Goal: Communication & Community: Connect with others

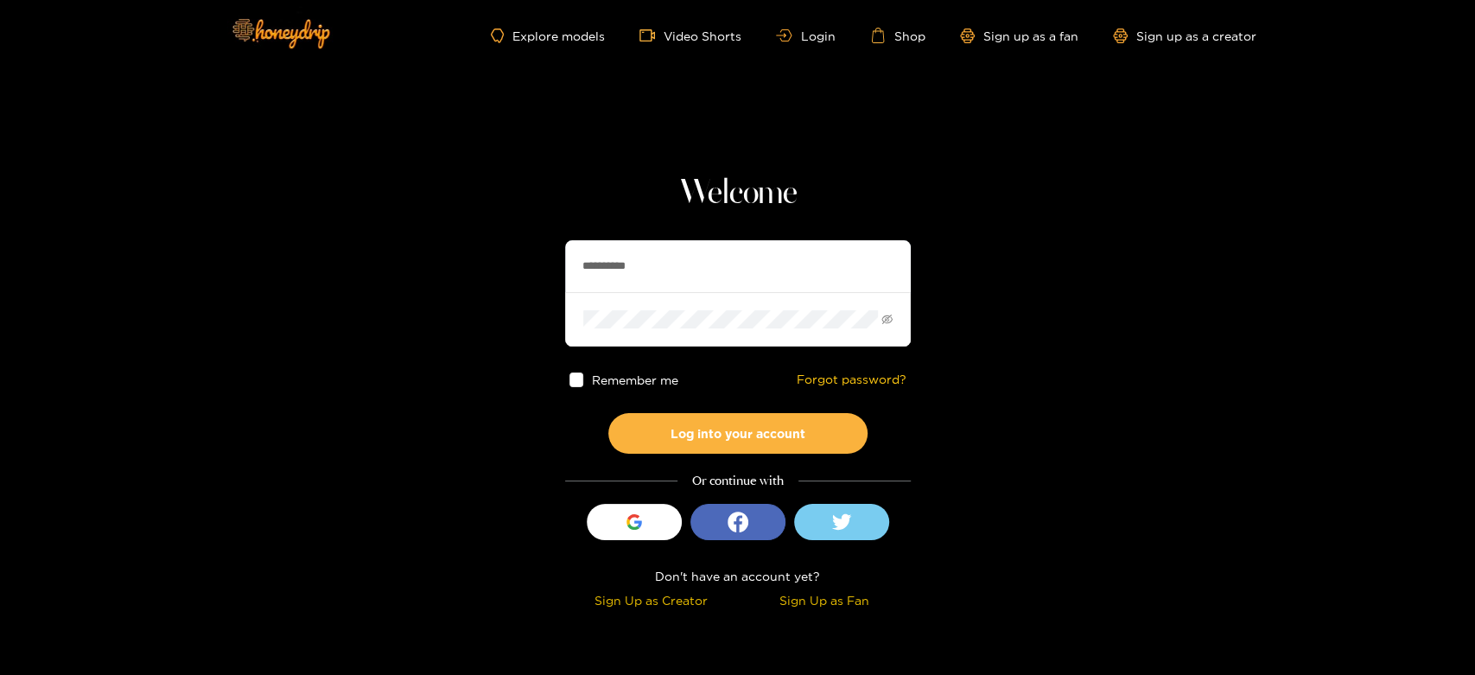
drag, startPoint x: 678, startPoint y: 258, endPoint x: 522, endPoint y: 269, distance: 156.7
click at [522, 269] on section "**********" at bounding box center [737, 307] width 1475 height 614
paste input "***"
type input "**********"
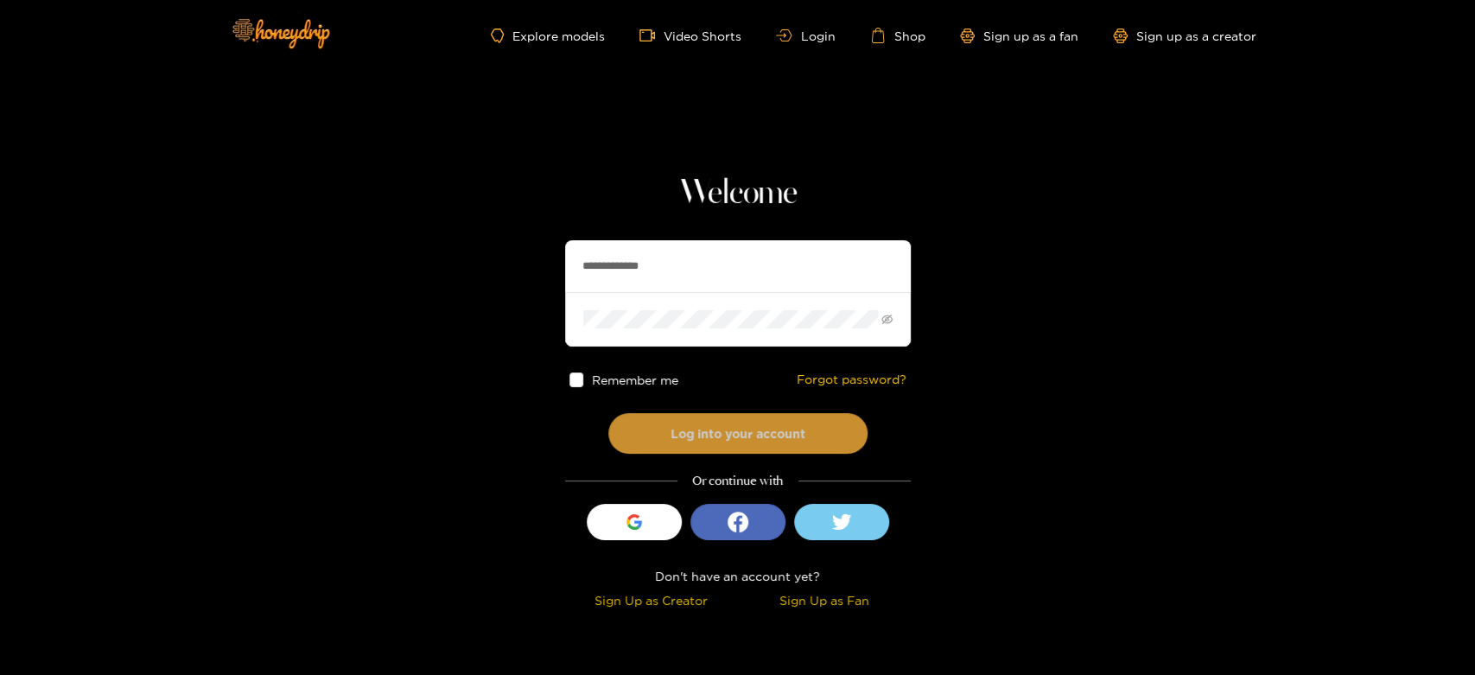
click at [689, 427] on button "Log into your account" at bounding box center [737, 433] width 259 height 41
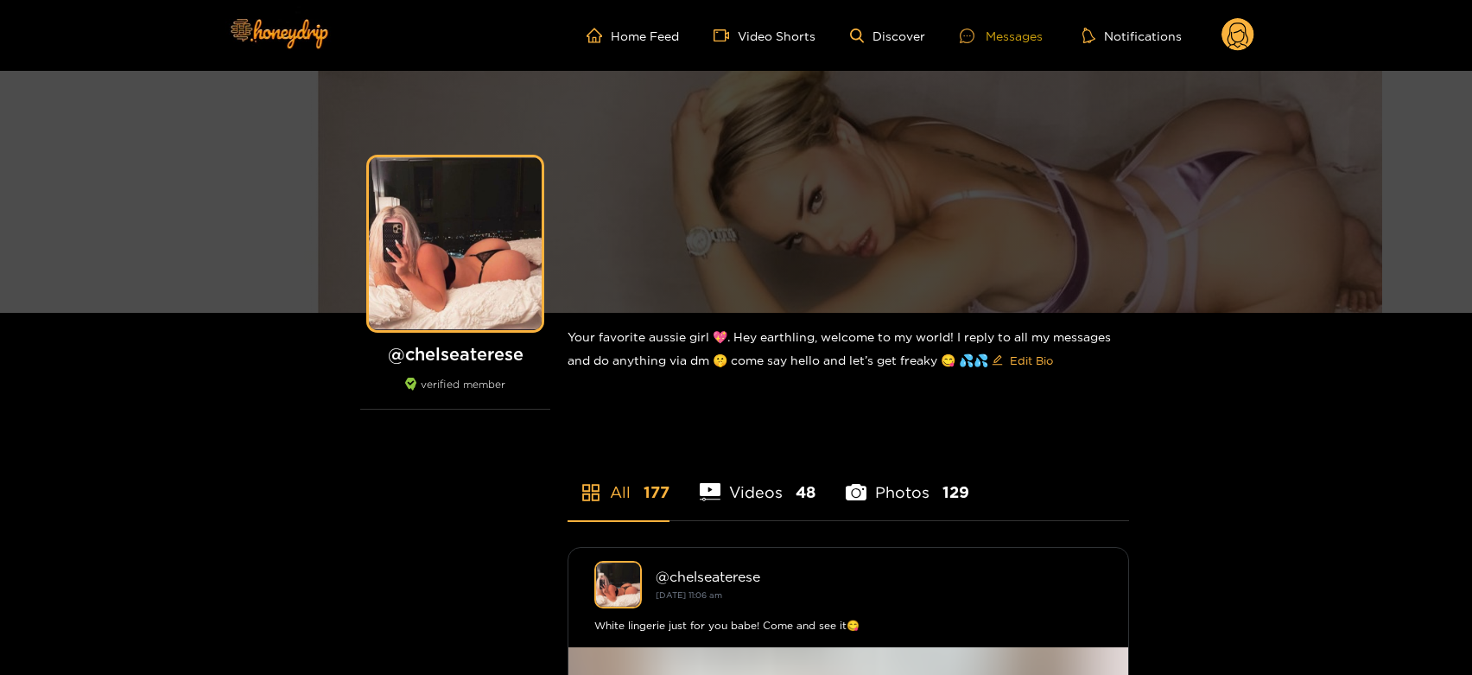
click at [1002, 30] on div "Messages" at bounding box center [1001, 36] width 83 height 20
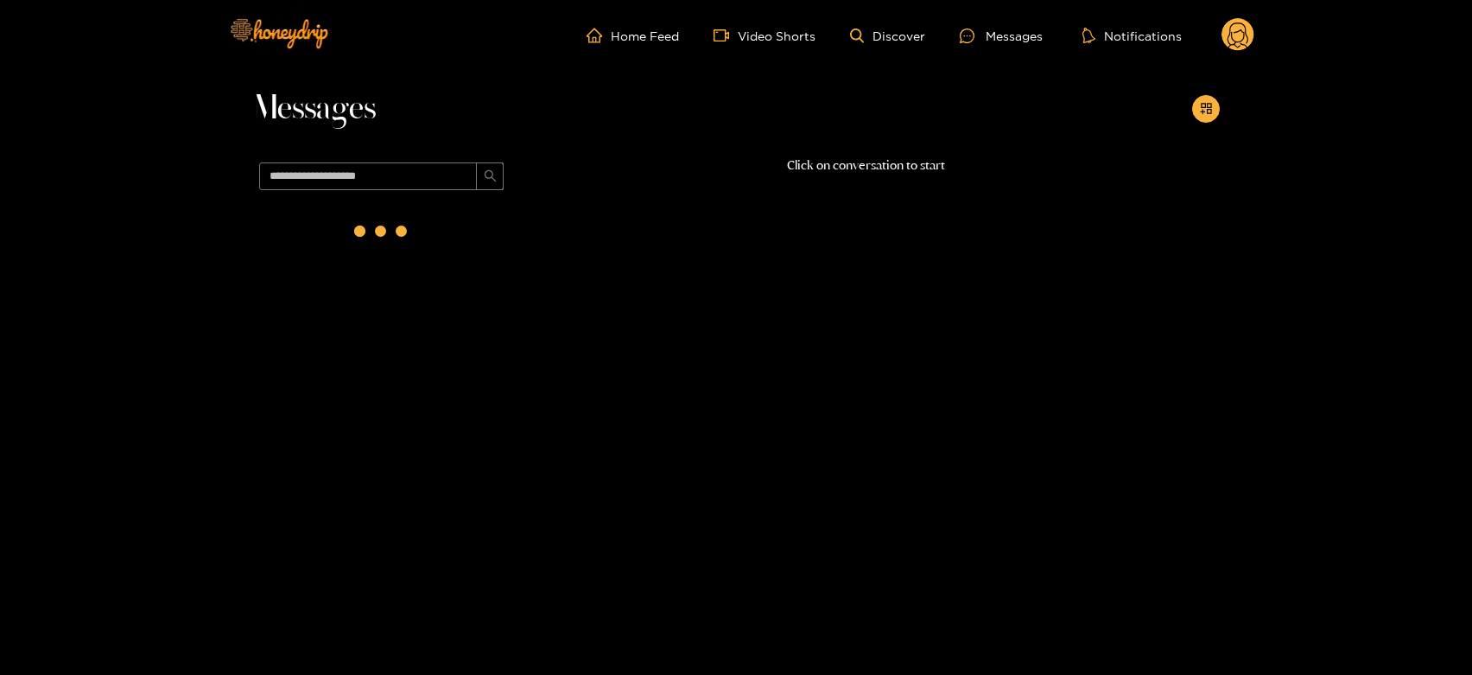
click at [338, 236] on div at bounding box center [381, 234] width 259 height 75
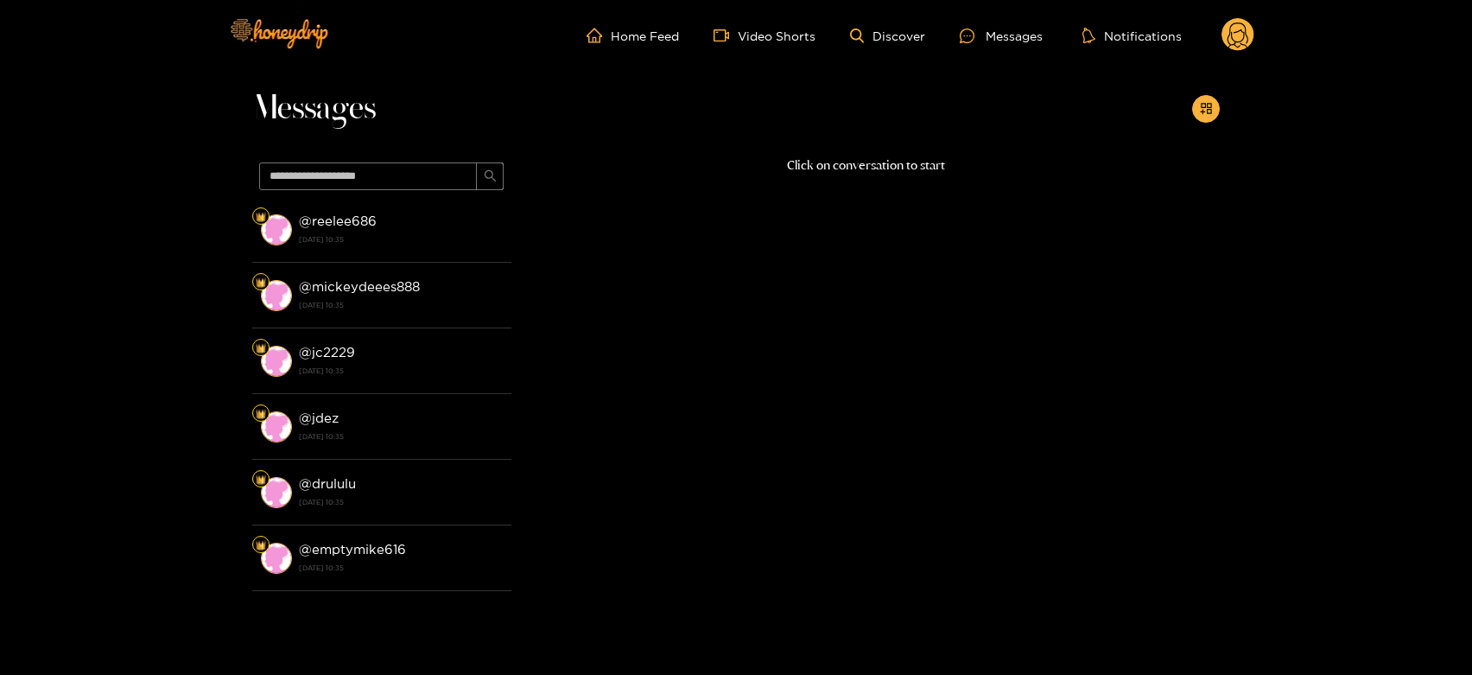
click at [338, 236] on strong "[DATE] 10:35" at bounding box center [401, 240] width 204 height 16
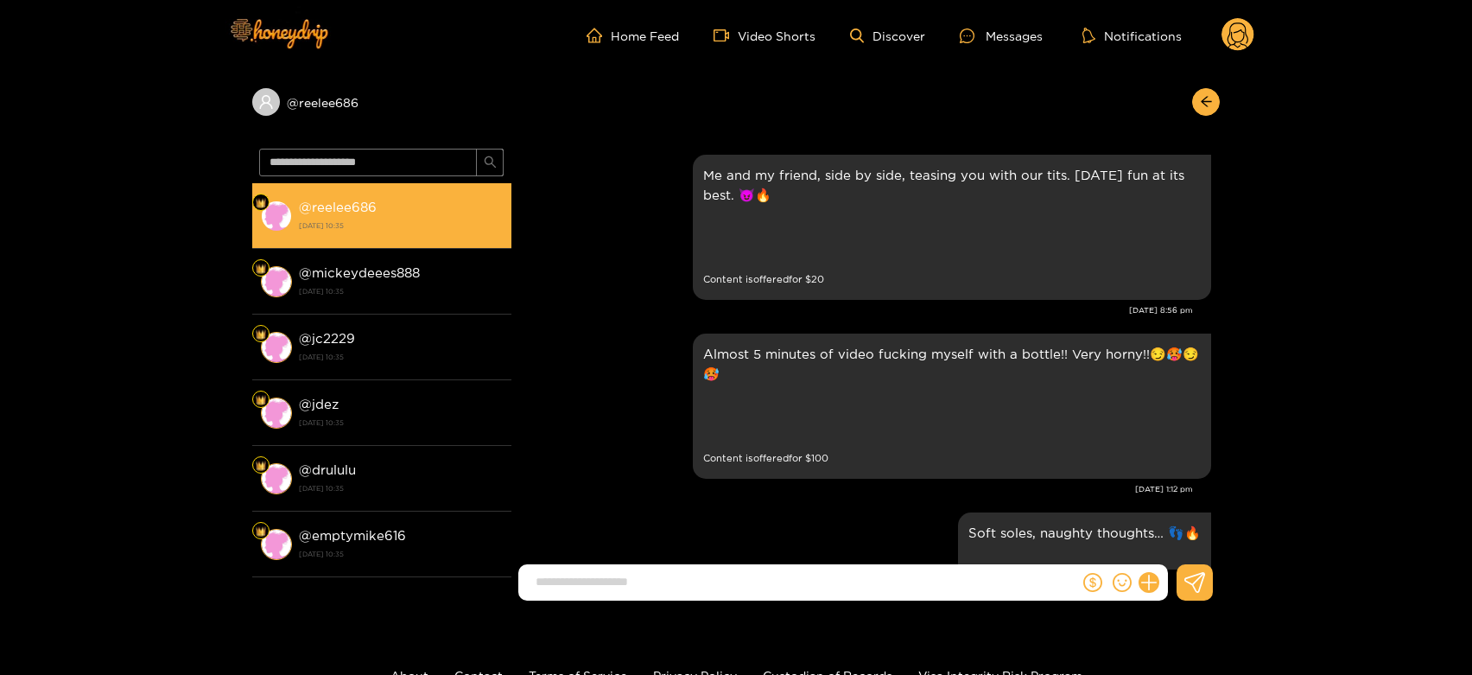
scroll to position [3678, 0]
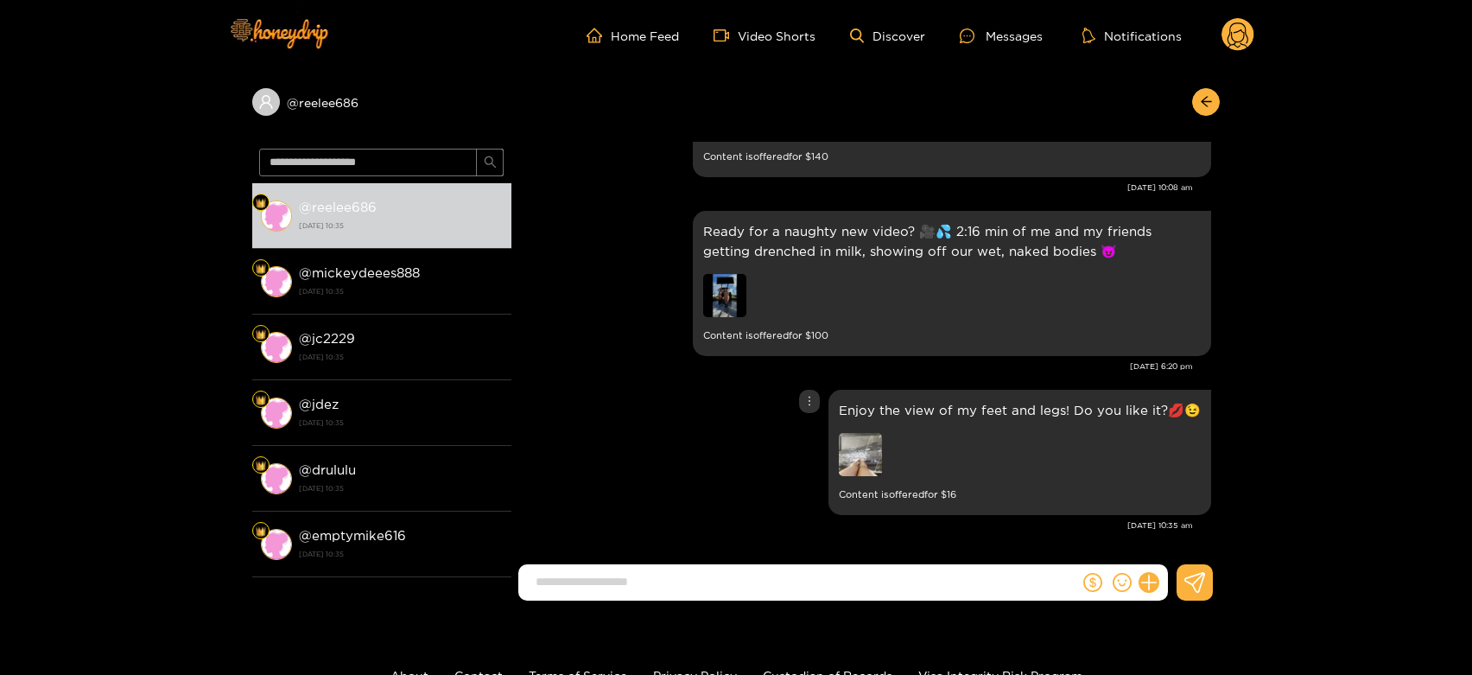
click at [859, 426] on div "Enjoy the view of my feet and legs! Do you like it?💋😉 Content is offered for $ …" at bounding box center [1020, 452] width 362 height 105
click at [861, 434] on img at bounding box center [860, 454] width 43 height 43
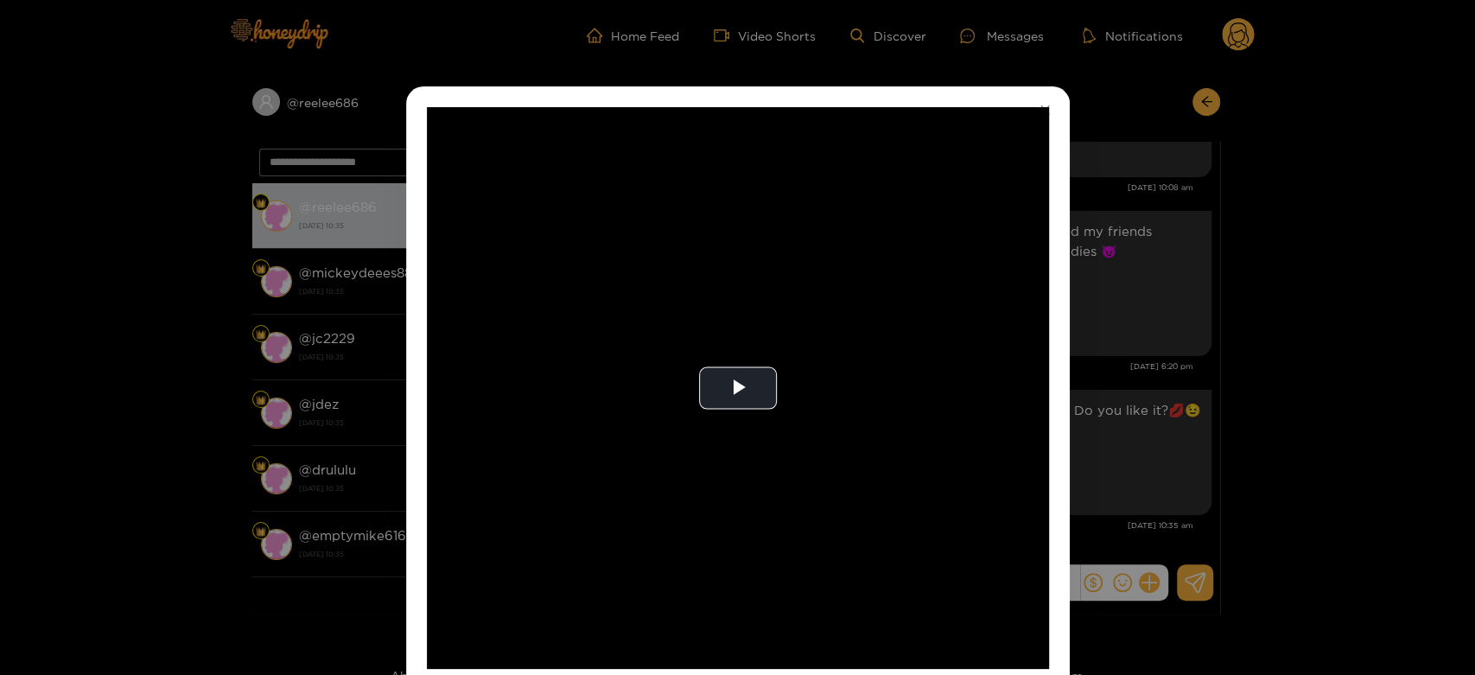
click at [861, 434] on video "Video Player" at bounding box center [738, 388] width 622 height 562
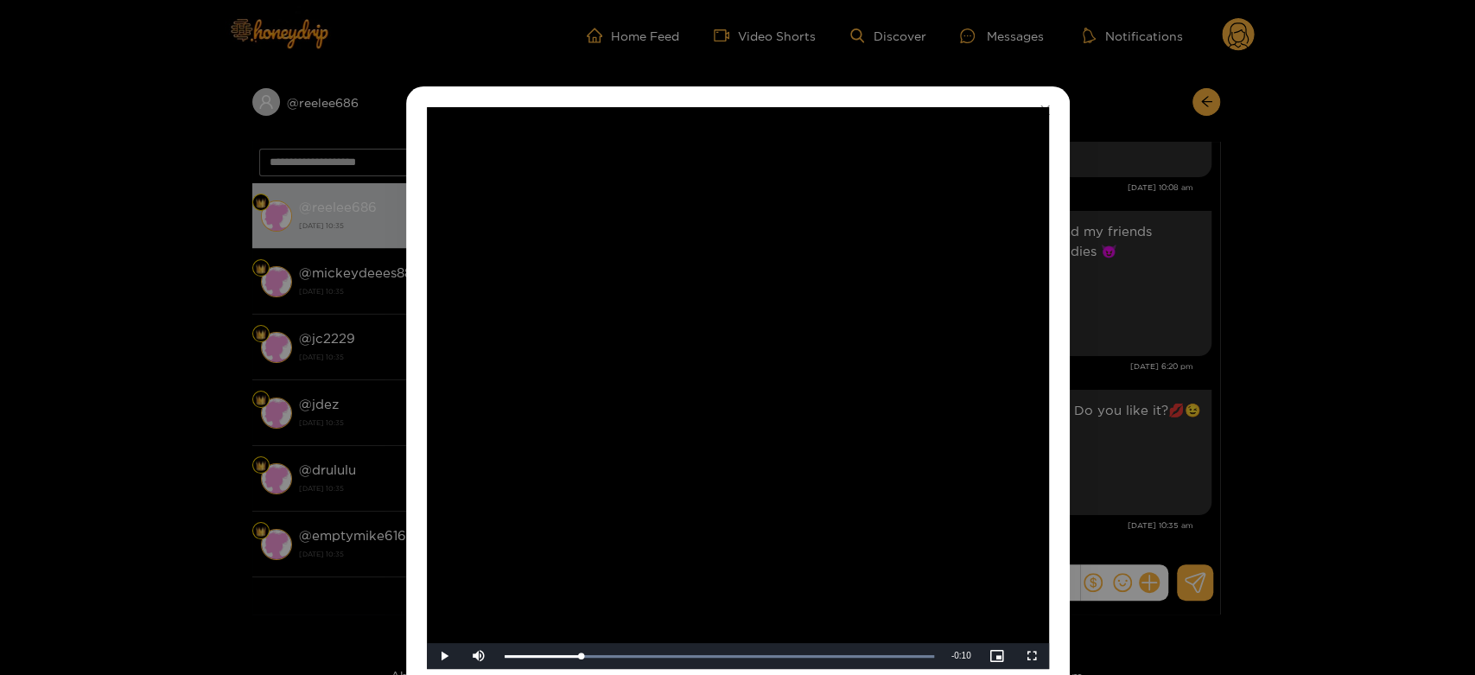
click at [1051, 372] on div "**********" at bounding box center [737, 387] width 663 height 603
click at [1134, 388] on div "**********" at bounding box center [737, 337] width 1475 height 675
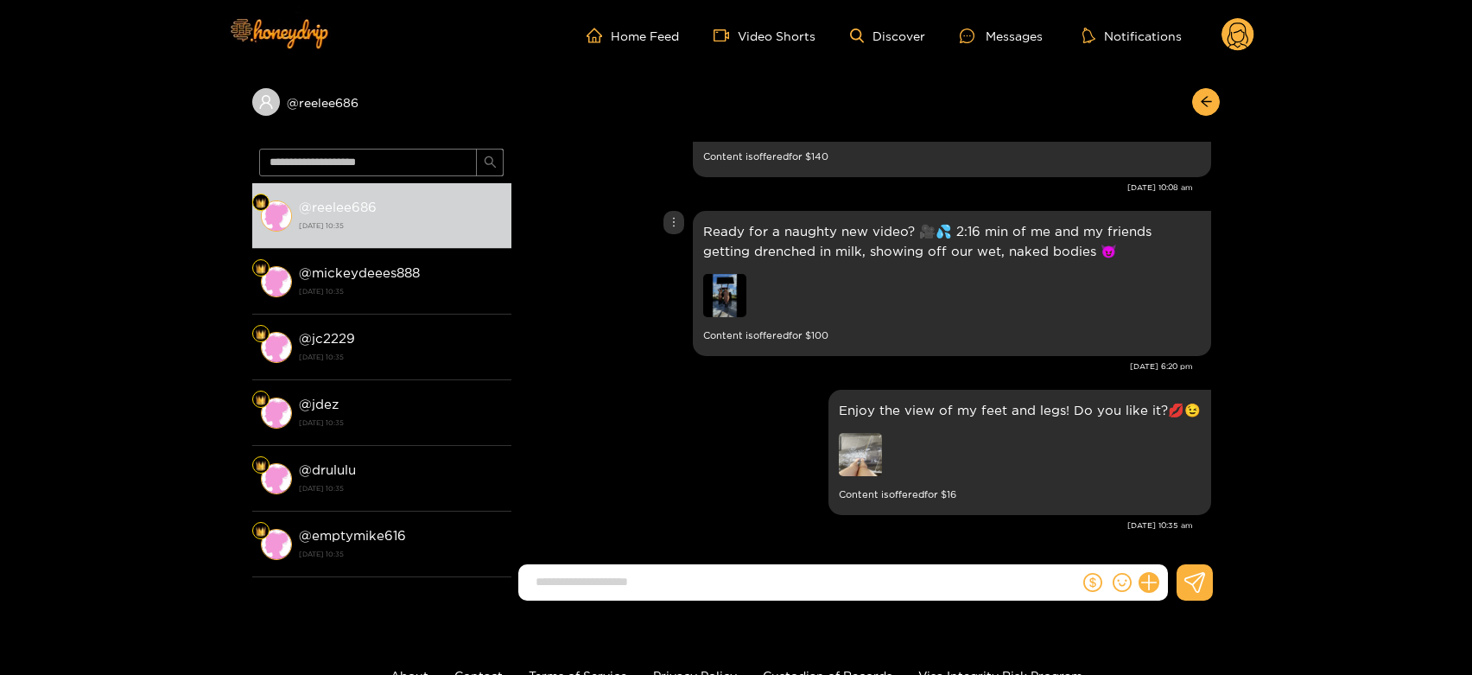
click at [720, 276] on img at bounding box center [724, 295] width 43 height 43
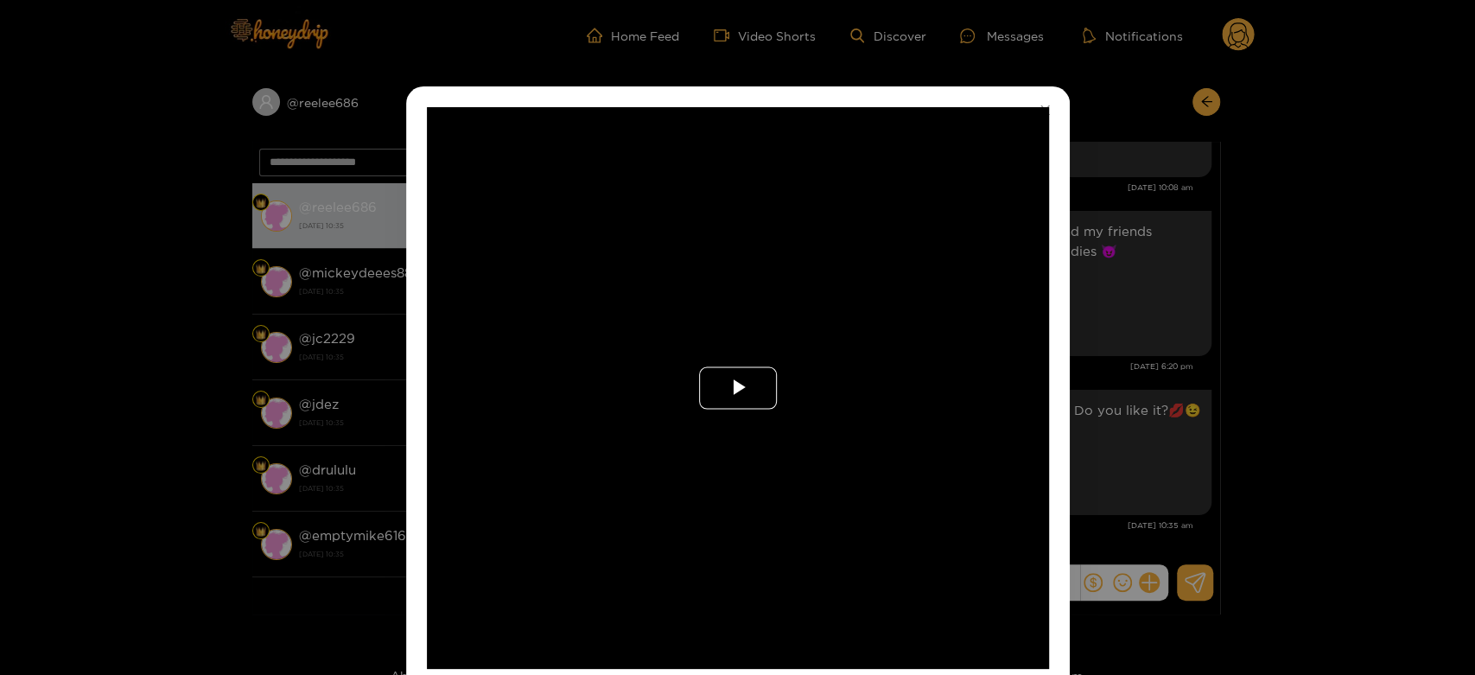
click at [738, 388] on span "Video Player" at bounding box center [738, 388] width 0 height 0
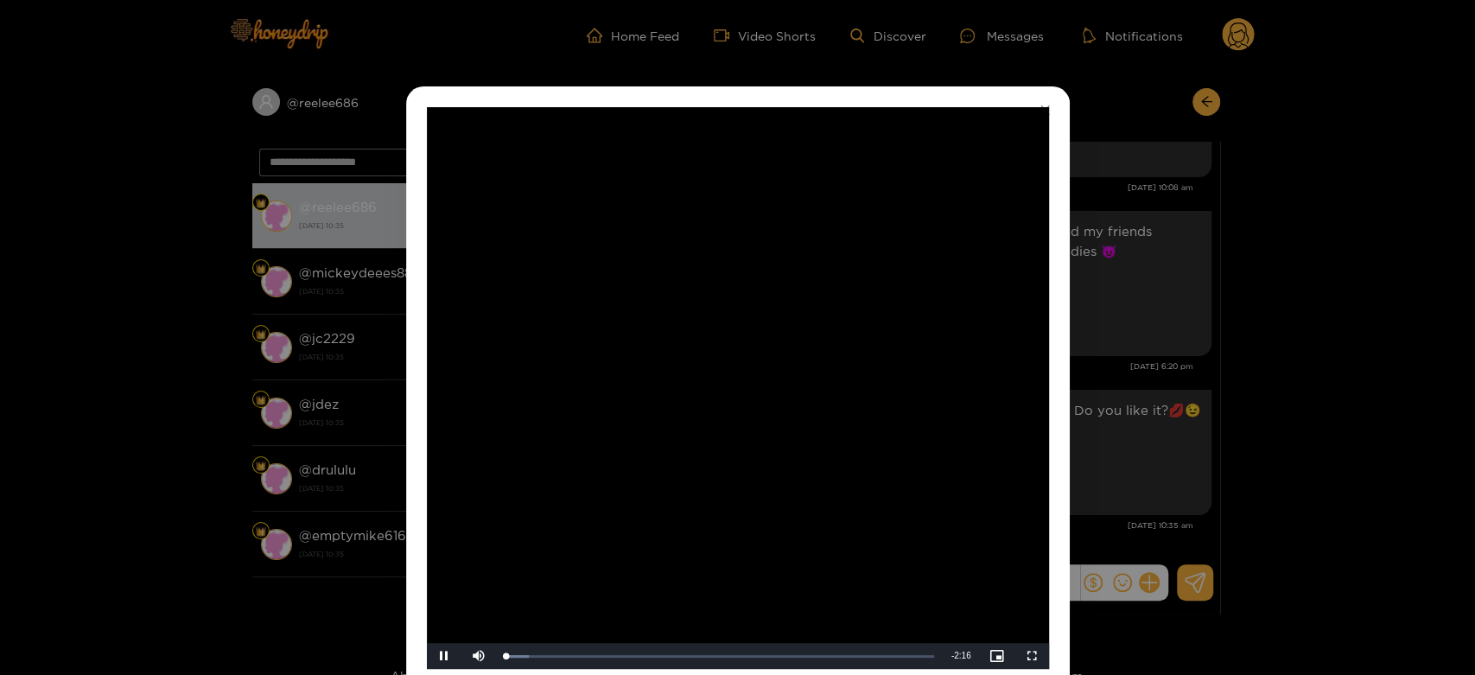
click at [765, 398] on video "Video Player" at bounding box center [738, 388] width 622 height 562
click at [1099, 365] on div "**********" at bounding box center [737, 337] width 1475 height 675
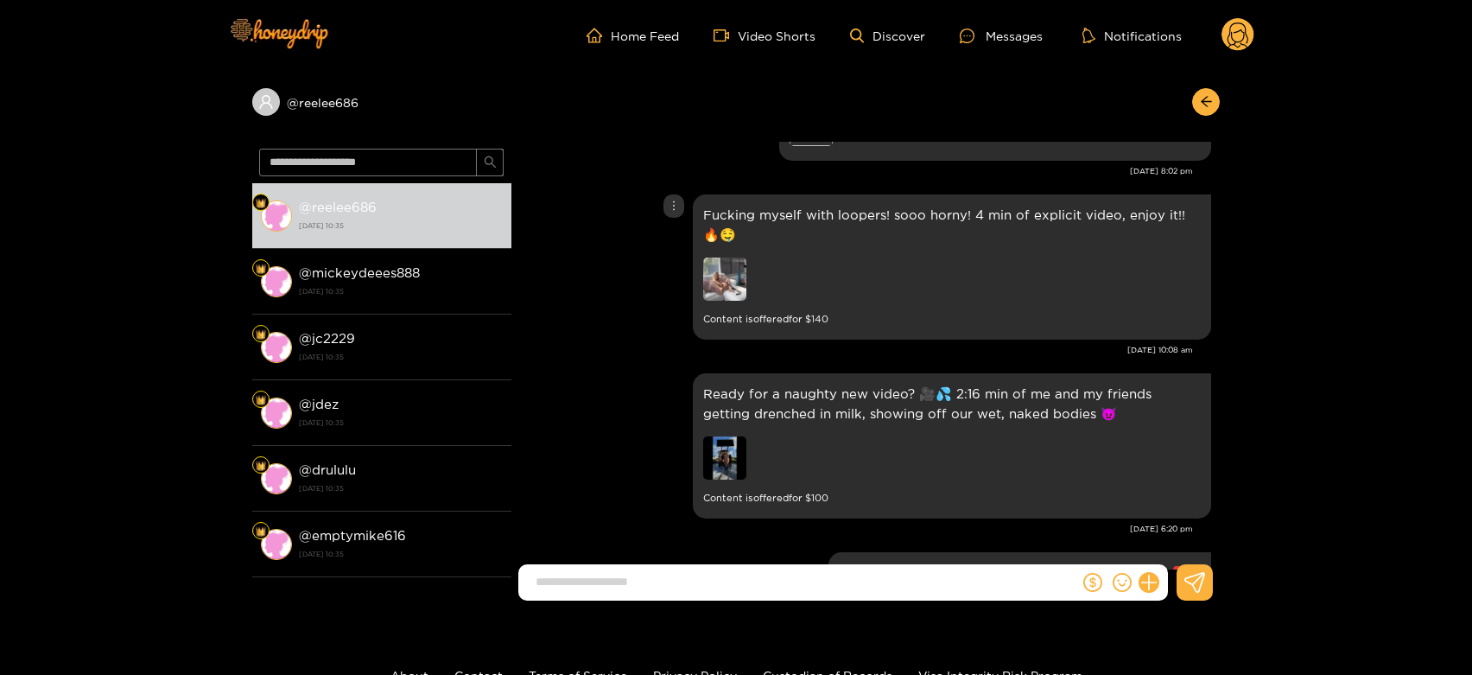
scroll to position [3486, 0]
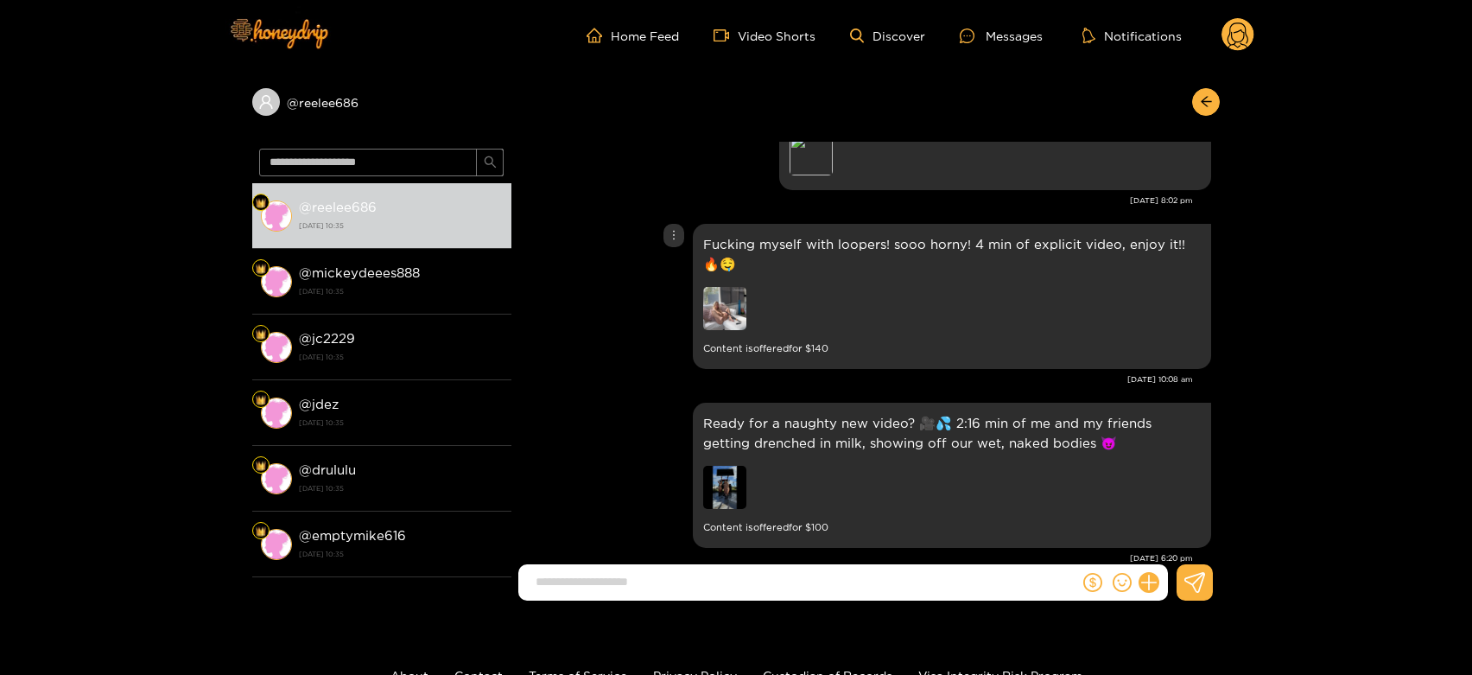
click at [720, 319] on img at bounding box center [724, 308] width 43 height 43
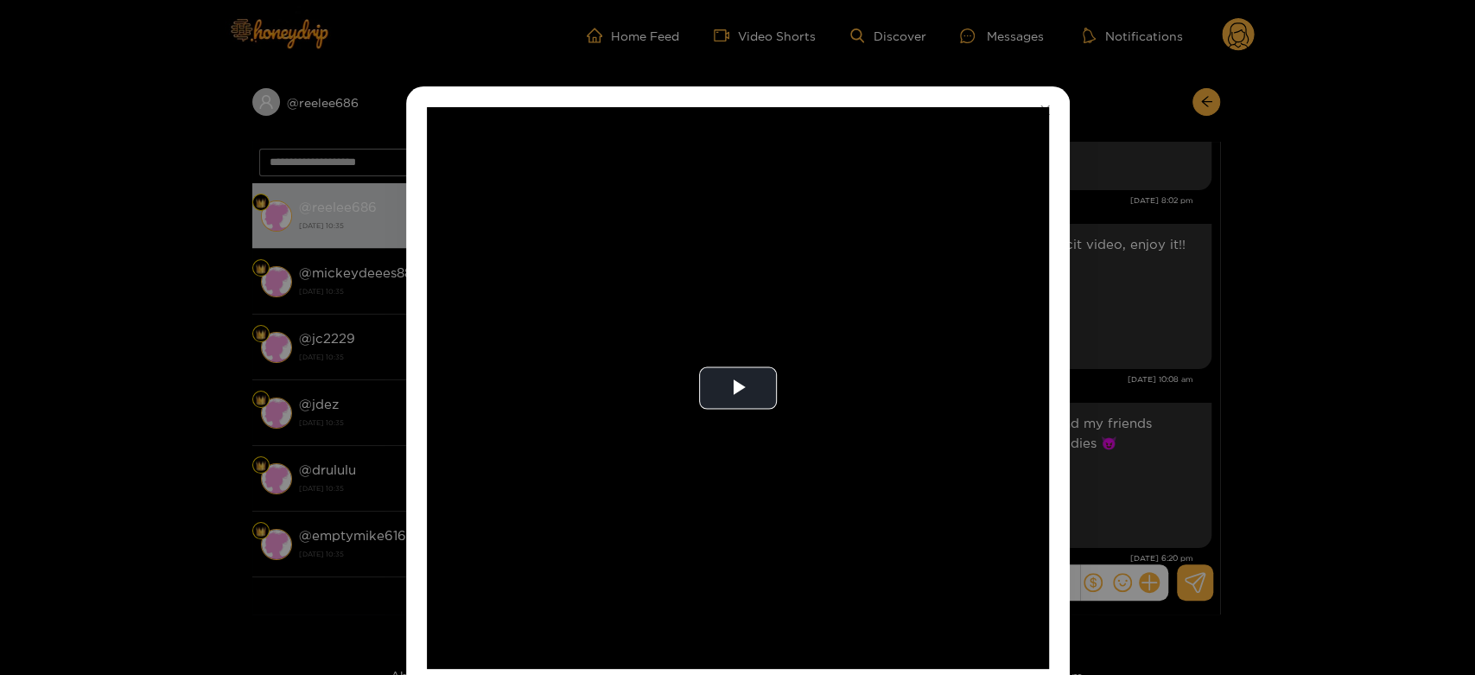
click at [720, 319] on video "Video Player" at bounding box center [738, 388] width 622 height 562
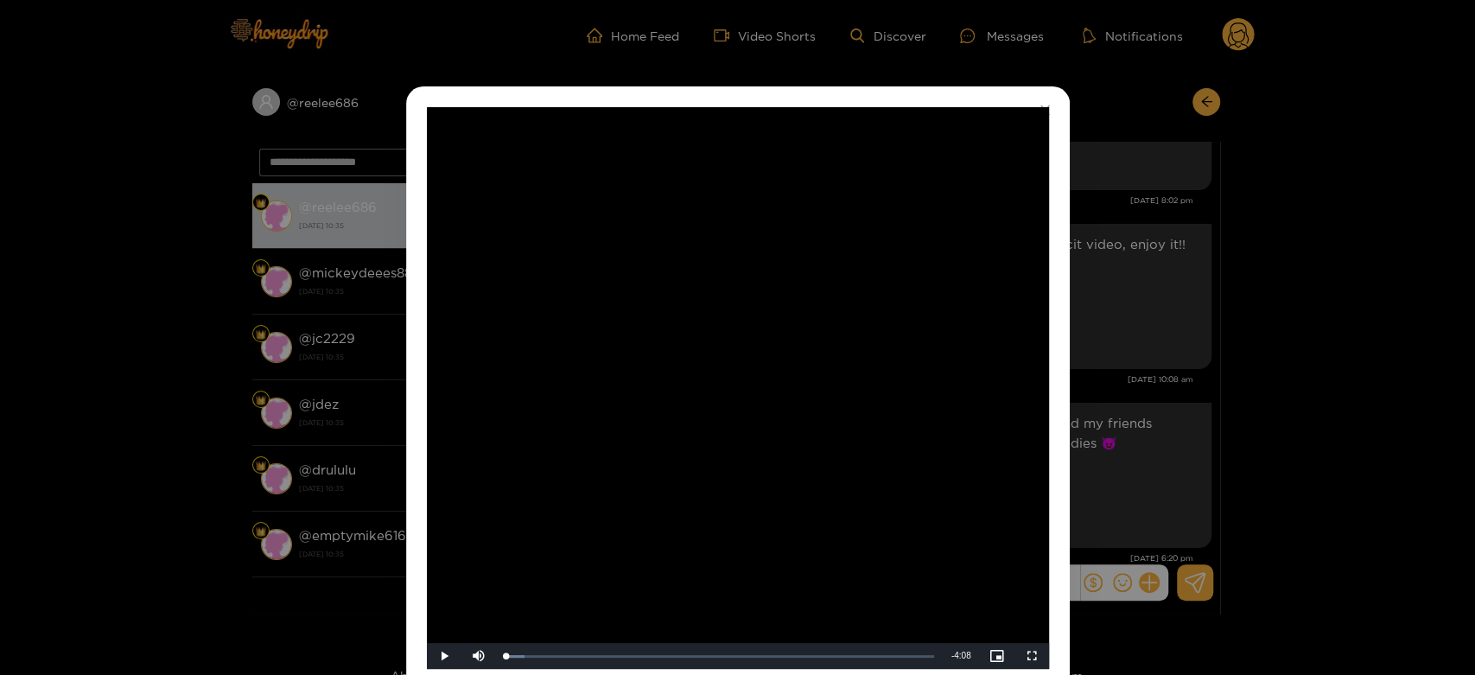
click at [1152, 388] on div "**********" at bounding box center [737, 337] width 1475 height 675
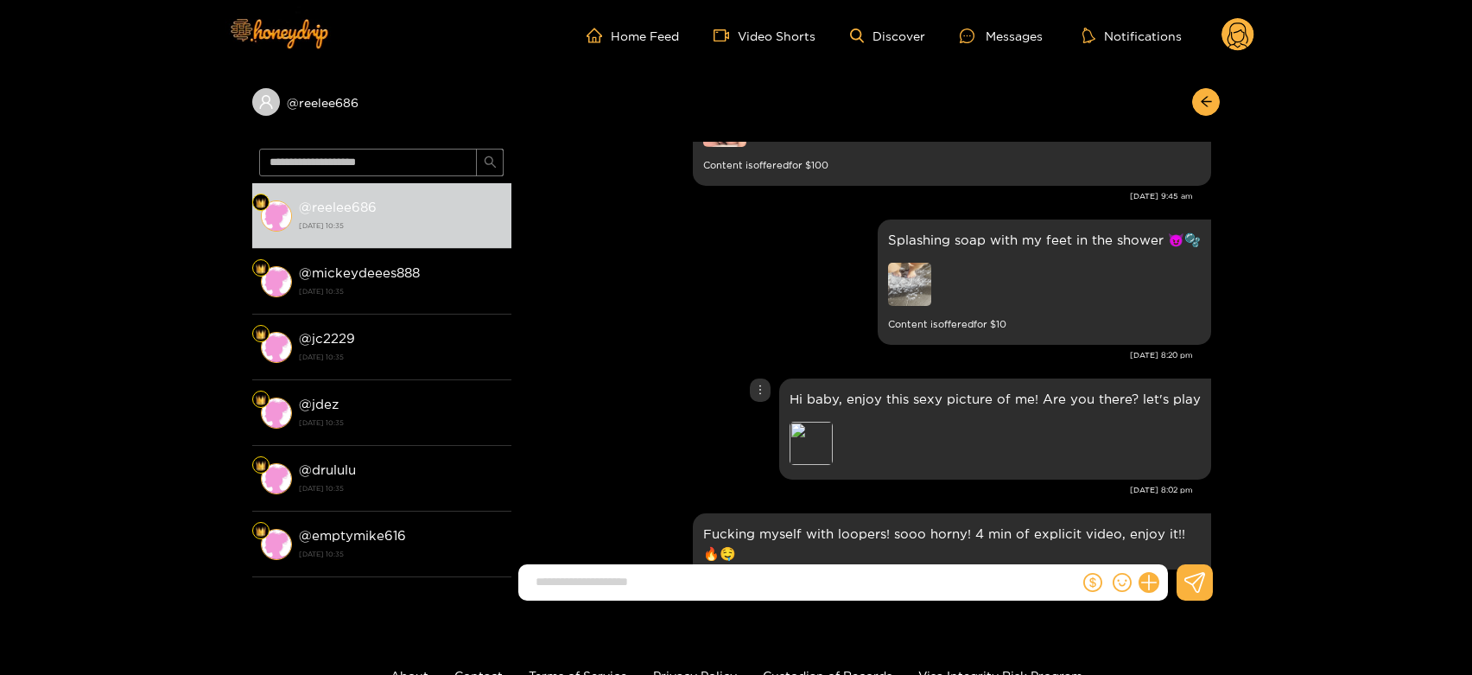
scroll to position [3102, 0]
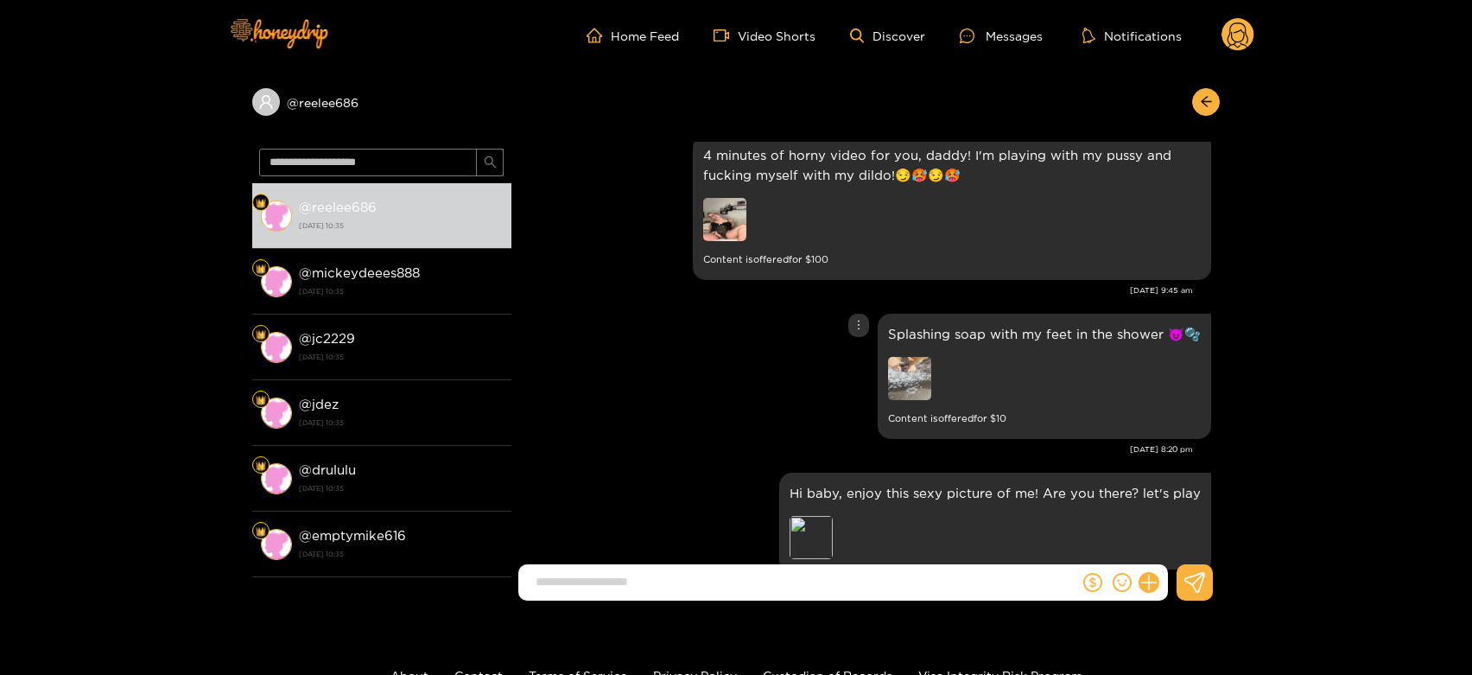
click at [917, 370] on img at bounding box center [909, 378] width 43 height 43
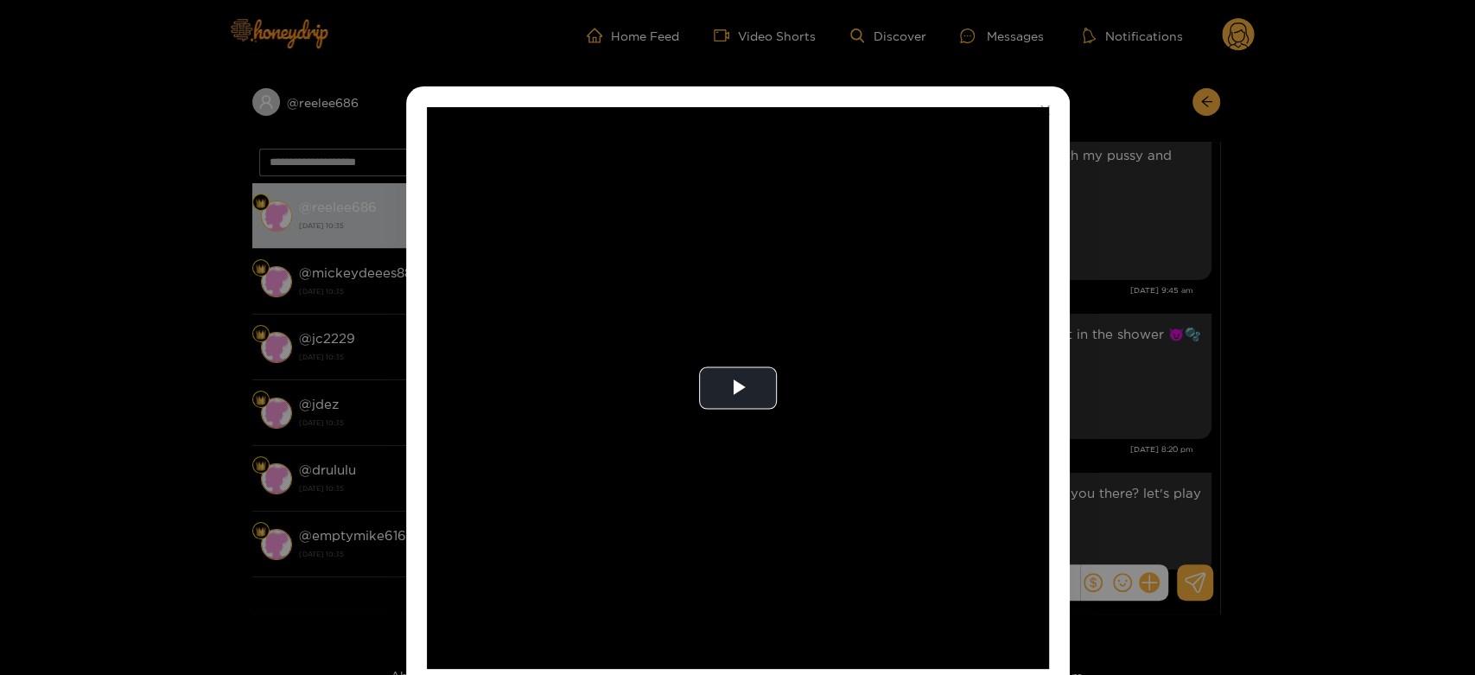
click at [917, 370] on video "Video Player" at bounding box center [738, 388] width 622 height 562
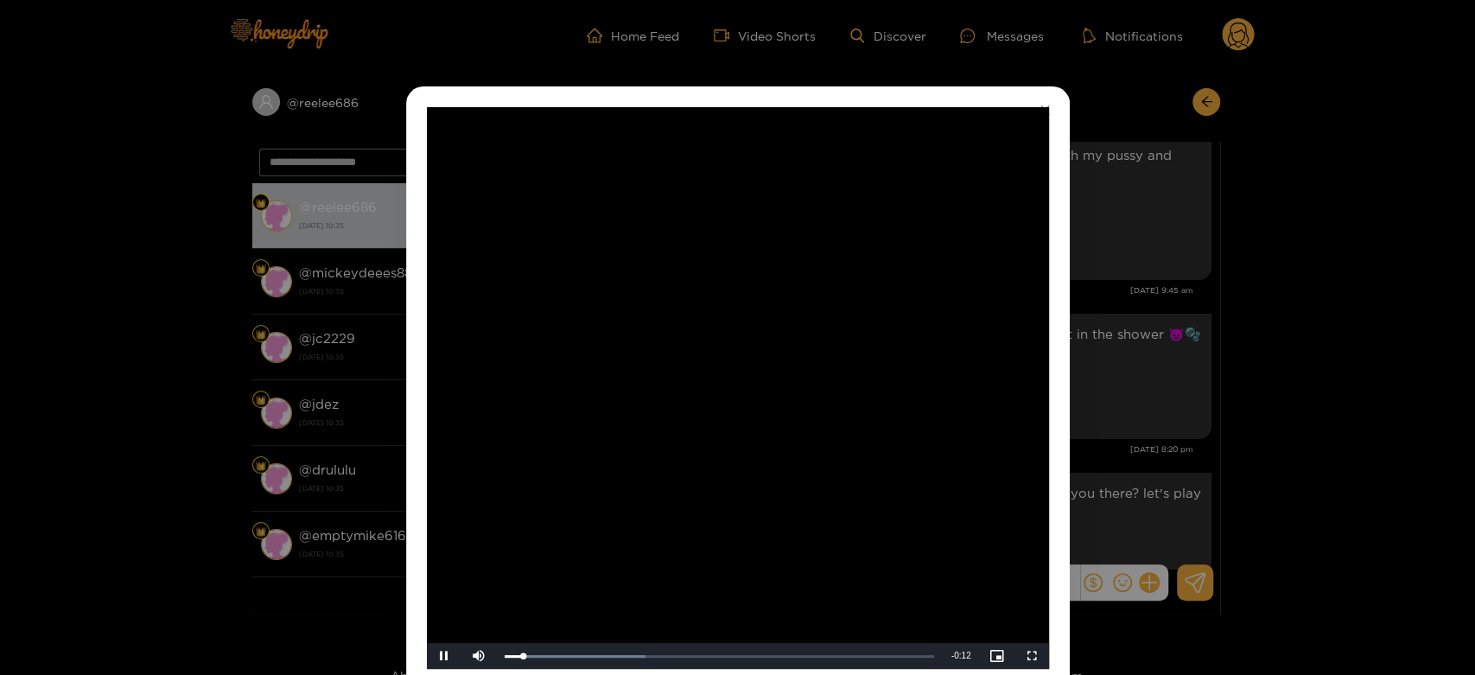
click at [917, 370] on video "Video Player" at bounding box center [738, 388] width 622 height 562
click at [1140, 390] on div "**********" at bounding box center [737, 337] width 1475 height 675
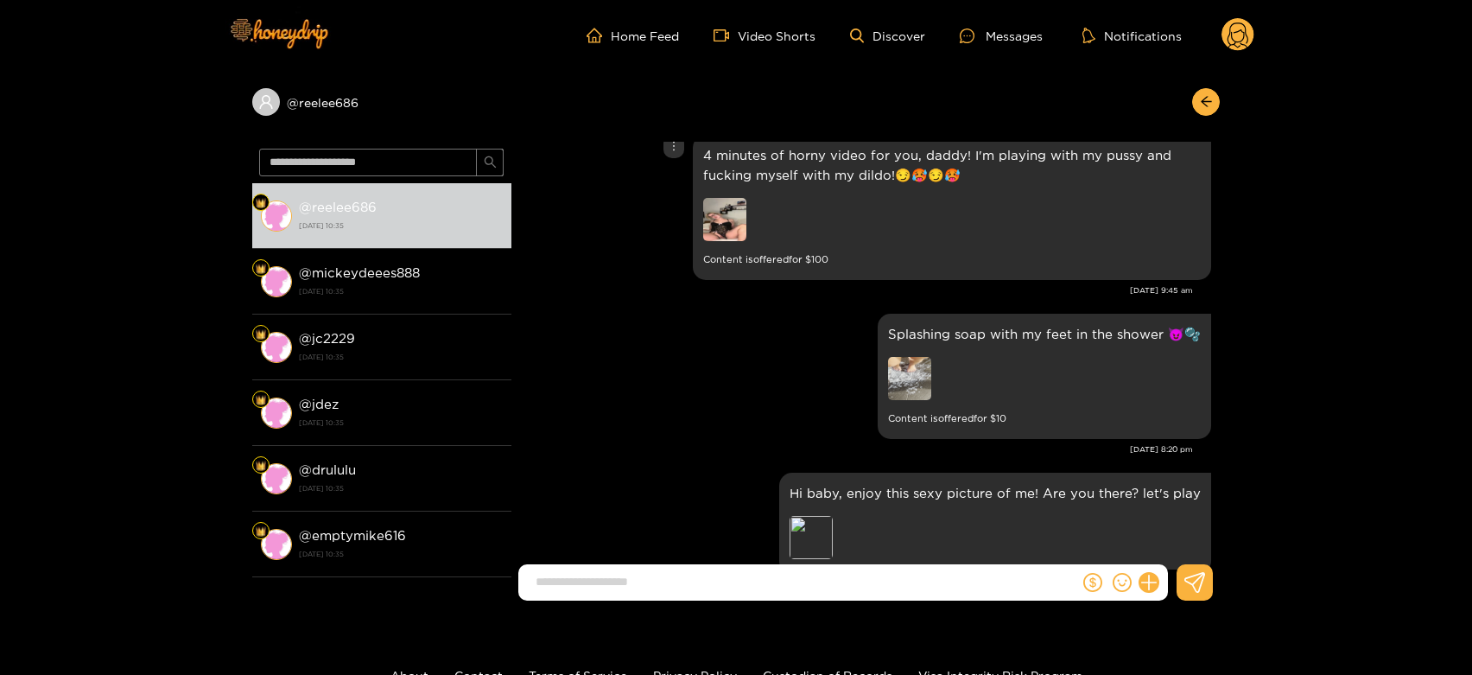
click at [723, 219] on img at bounding box center [724, 219] width 43 height 43
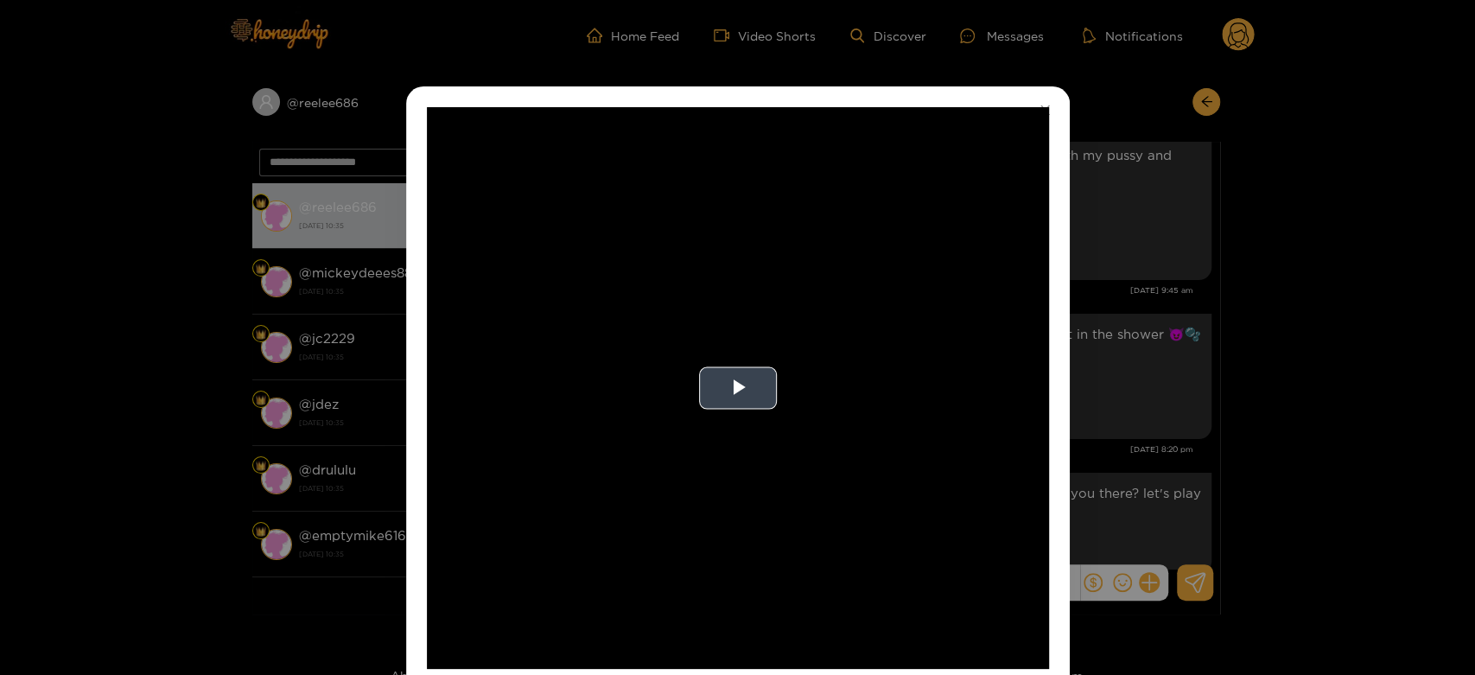
click at [811, 319] on video "Video Player" at bounding box center [738, 388] width 622 height 562
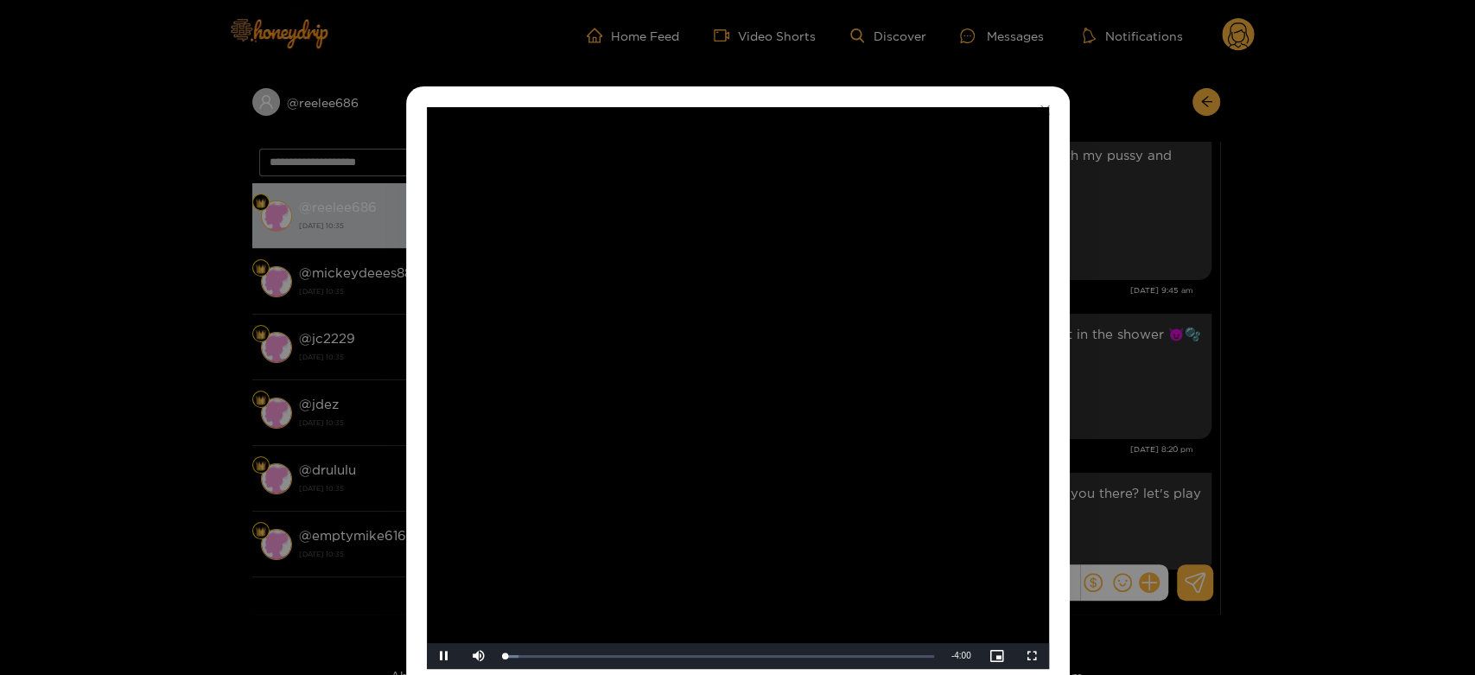
click at [806, 319] on video "Video Player" at bounding box center [738, 388] width 622 height 562
click at [1159, 369] on div "**********" at bounding box center [737, 337] width 1475 height 675
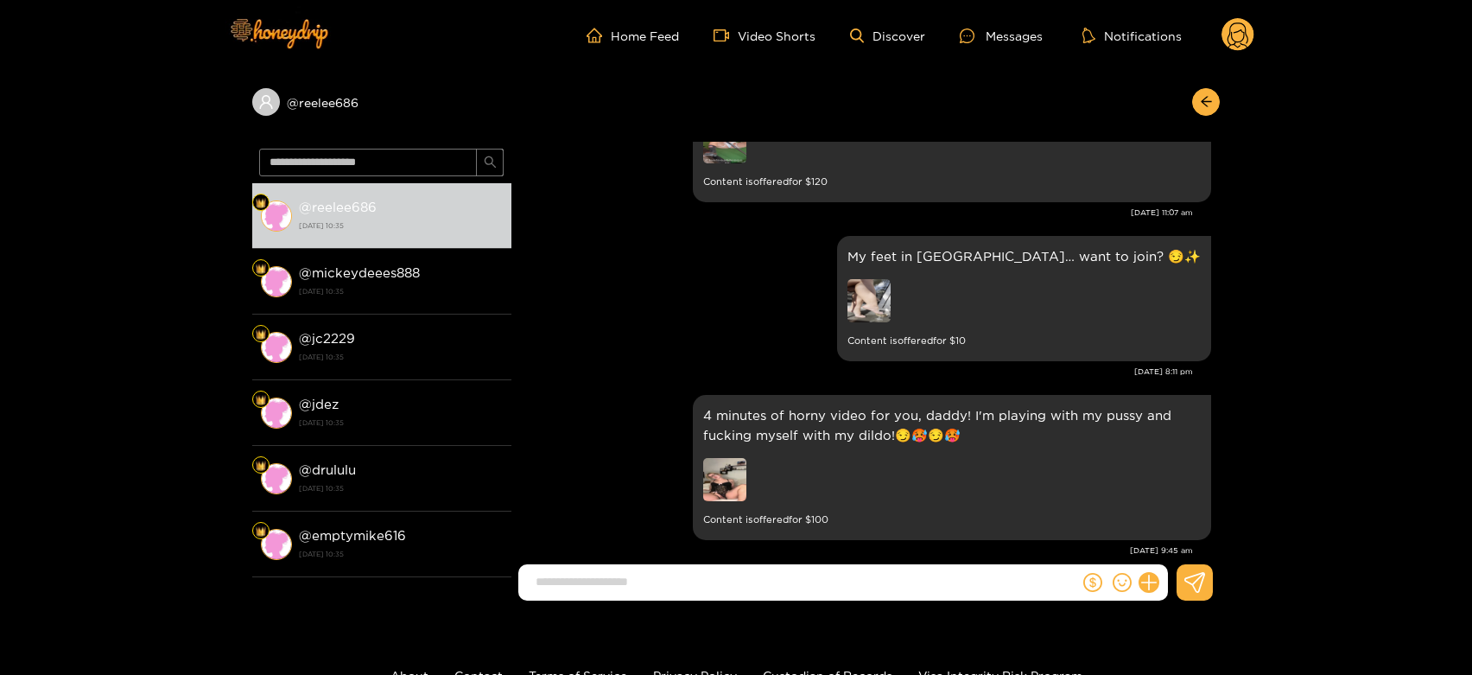
scroll to position [2814, 0]
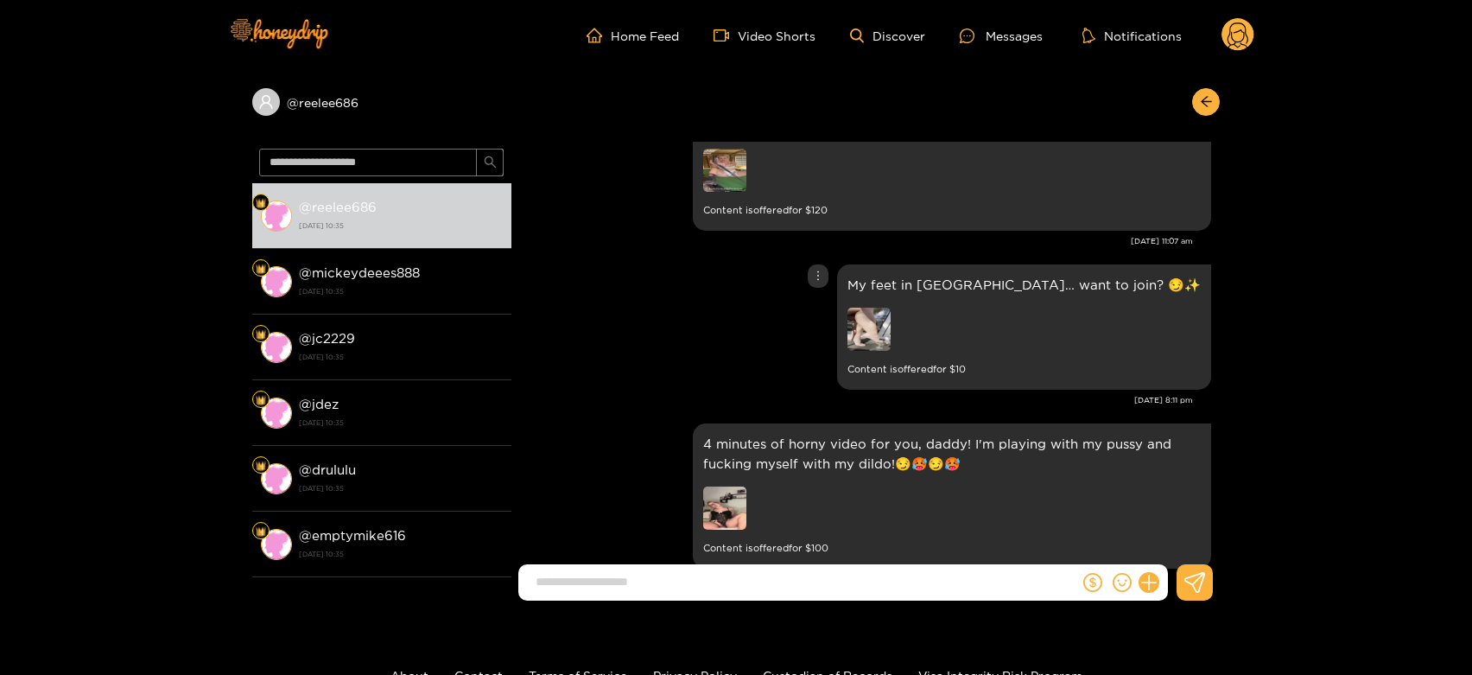
click at [891, 323] on img at bounding box center [868, 329] width 43 height 43
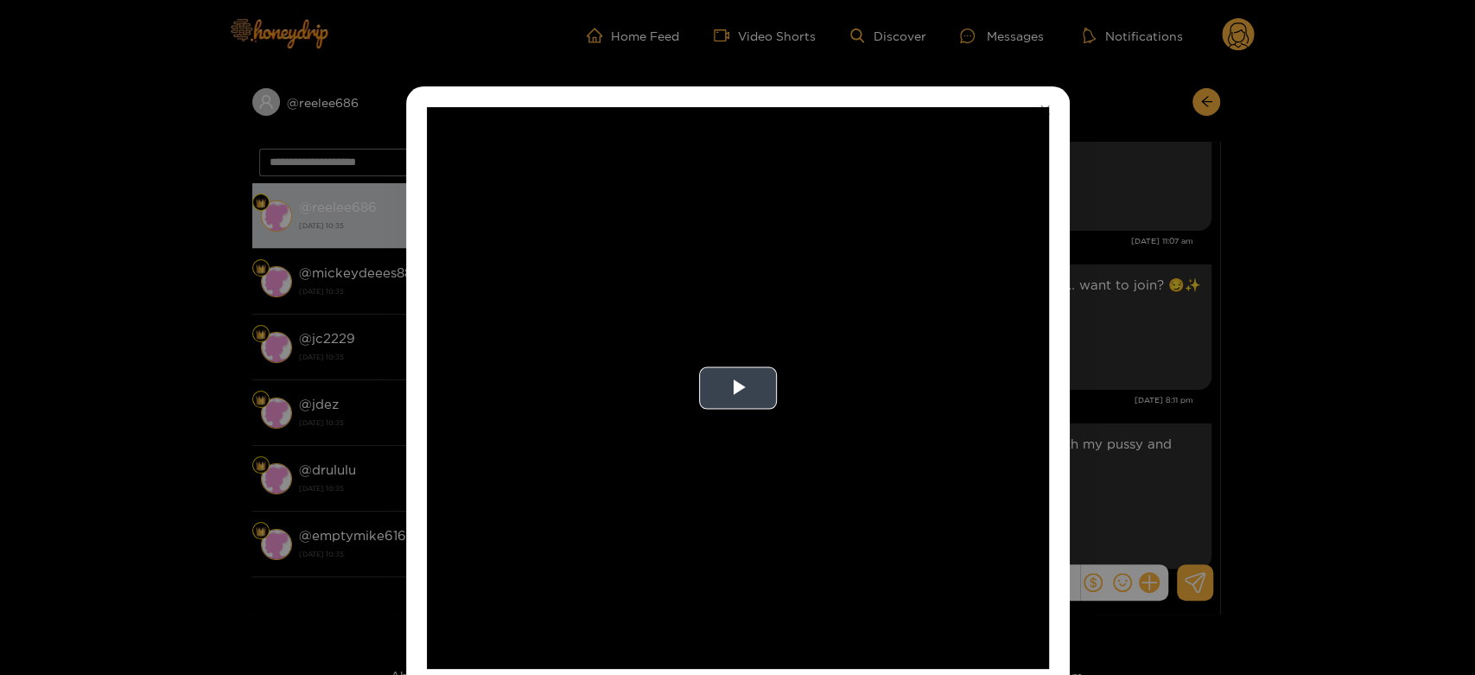
click at [910, 375] on video "Video Player" at bounding box center [738, 388] width 622 height 562
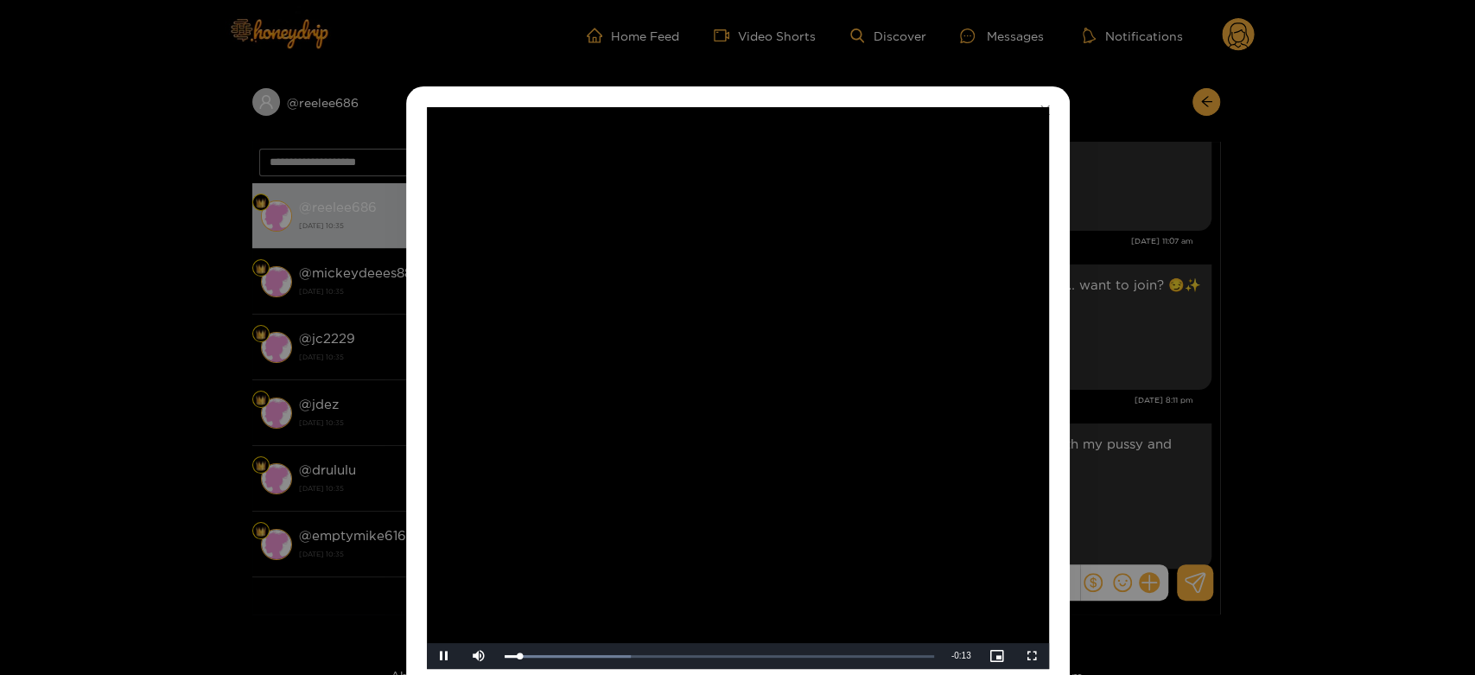
click at [910, 375] on video "Video Player" at bounding box center [738, 388] width 622 height 562
click at [1113, 405] on div "**********" at bounding box center [737, 337] width 1475 height 675
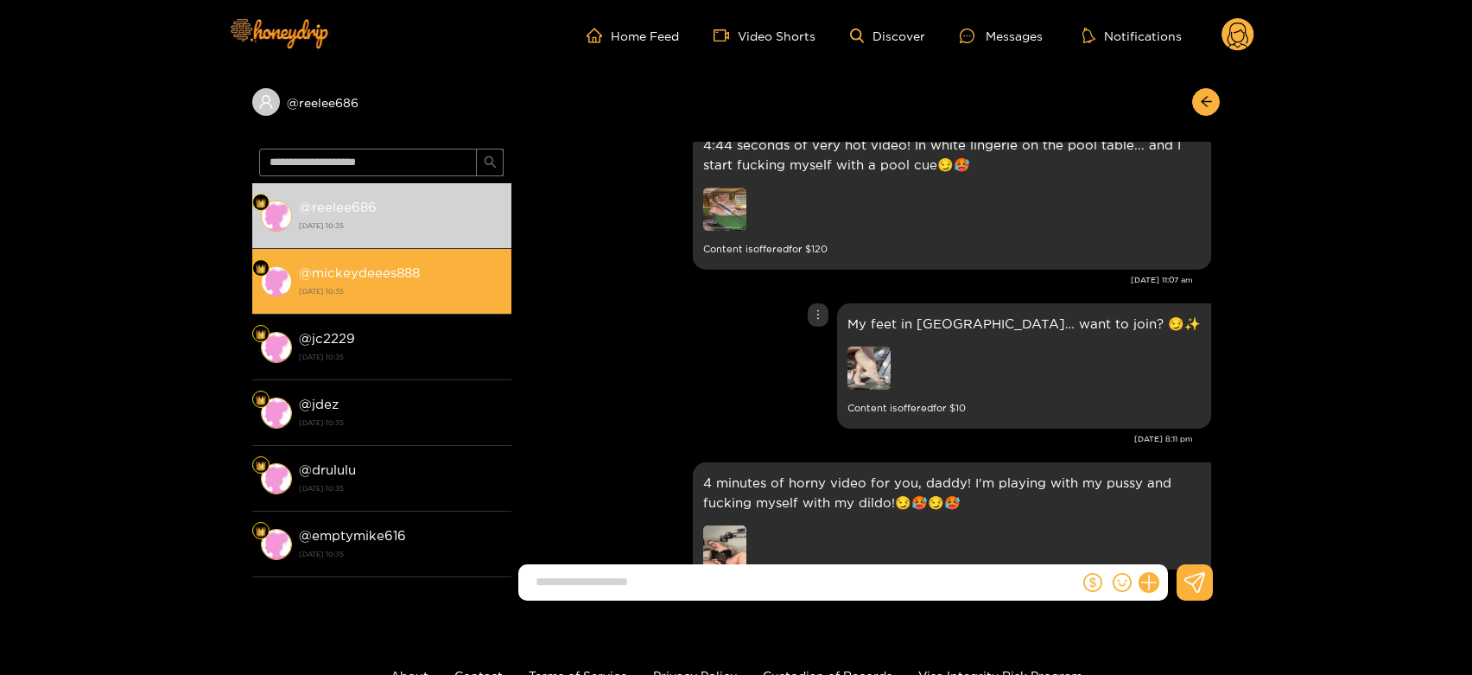
scroll to position [2910, 0]
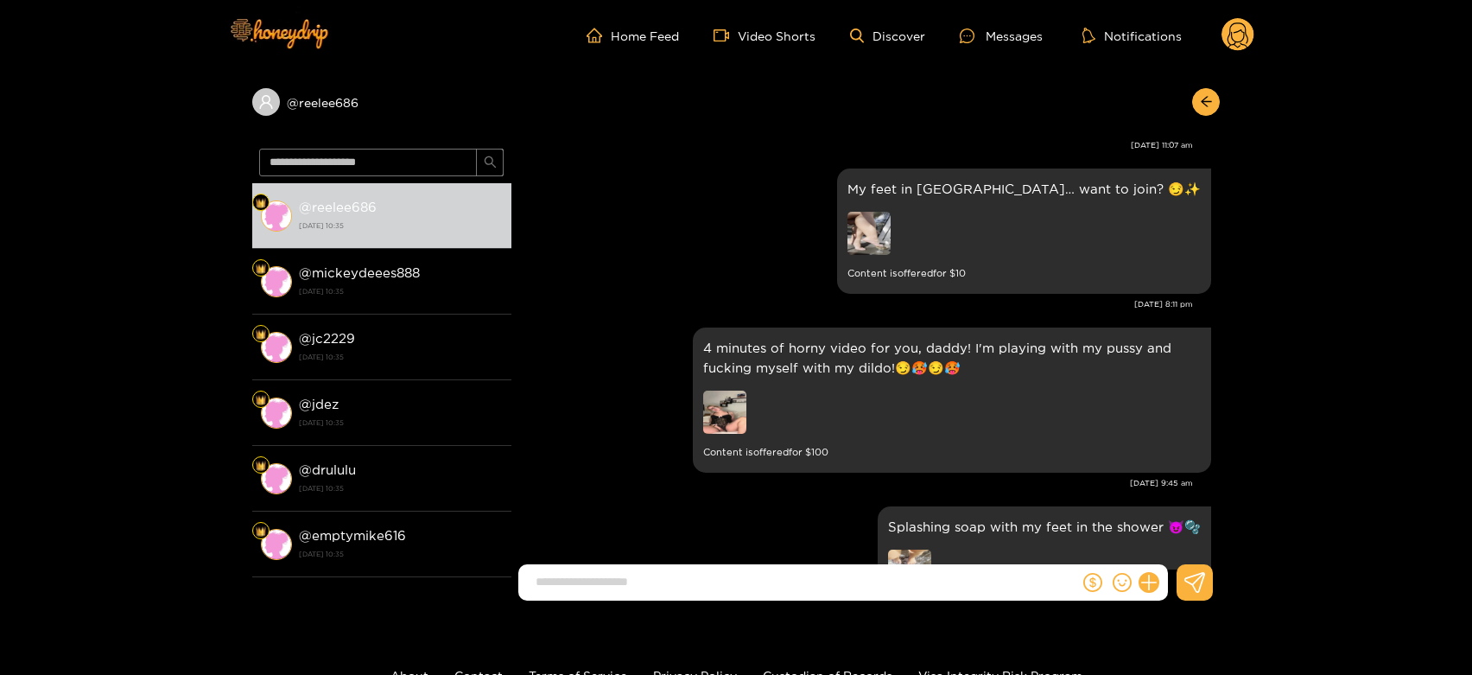
drag, startPoint x: 408, startPoint y: 276, endPoint x: 505, endPoint y: 44, distance: 250.9
click at [406, 275] on strong "@ mickeydeees888" at bounding box center [359, 272] width 121 height 15
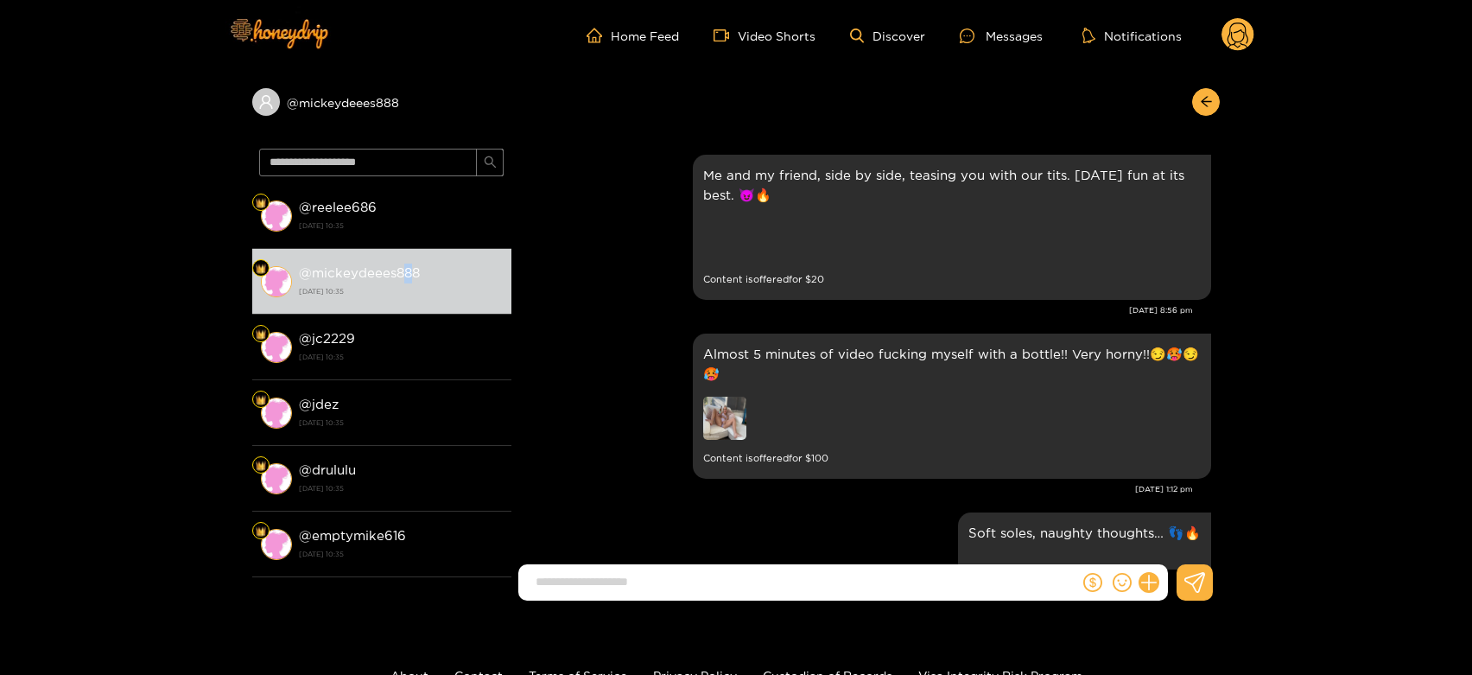
scroll to position [3678, 0]
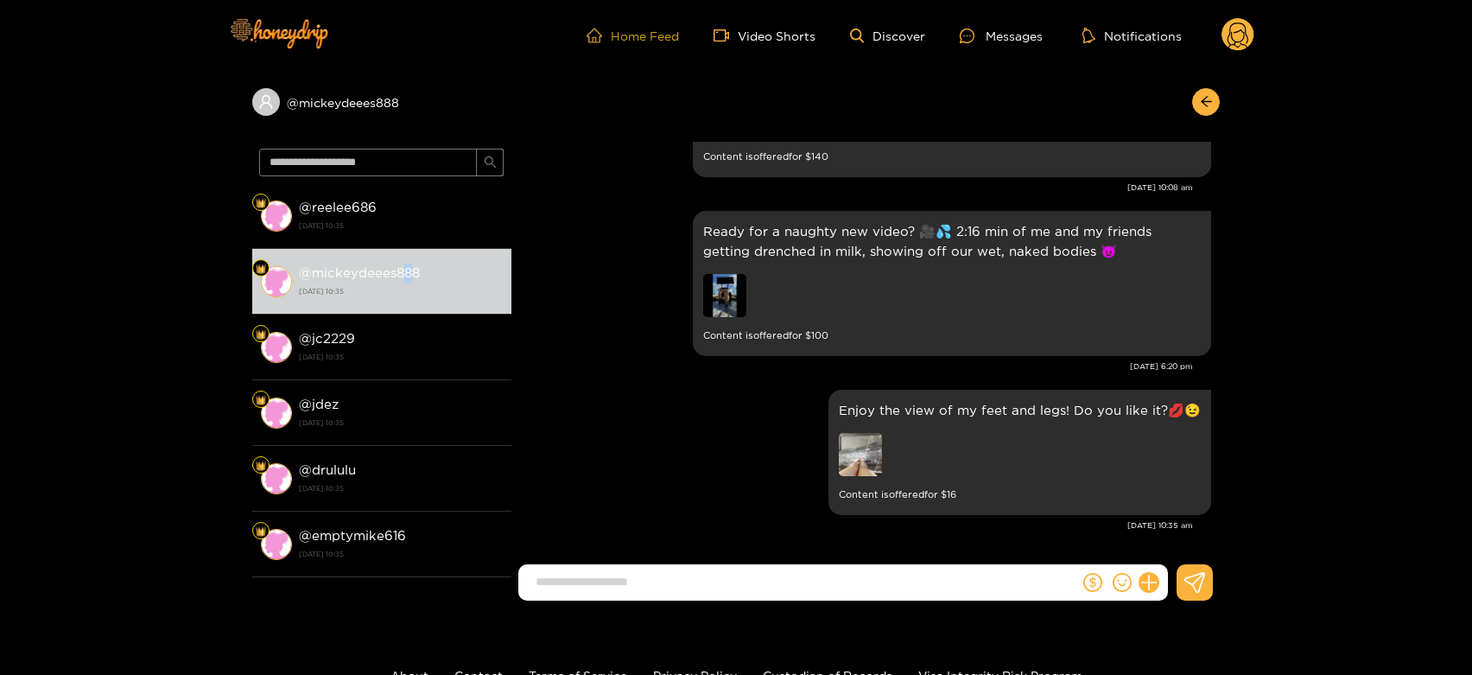
click at [606, 28] on span "home" at bounding box center [599, 36] width 24 height 16
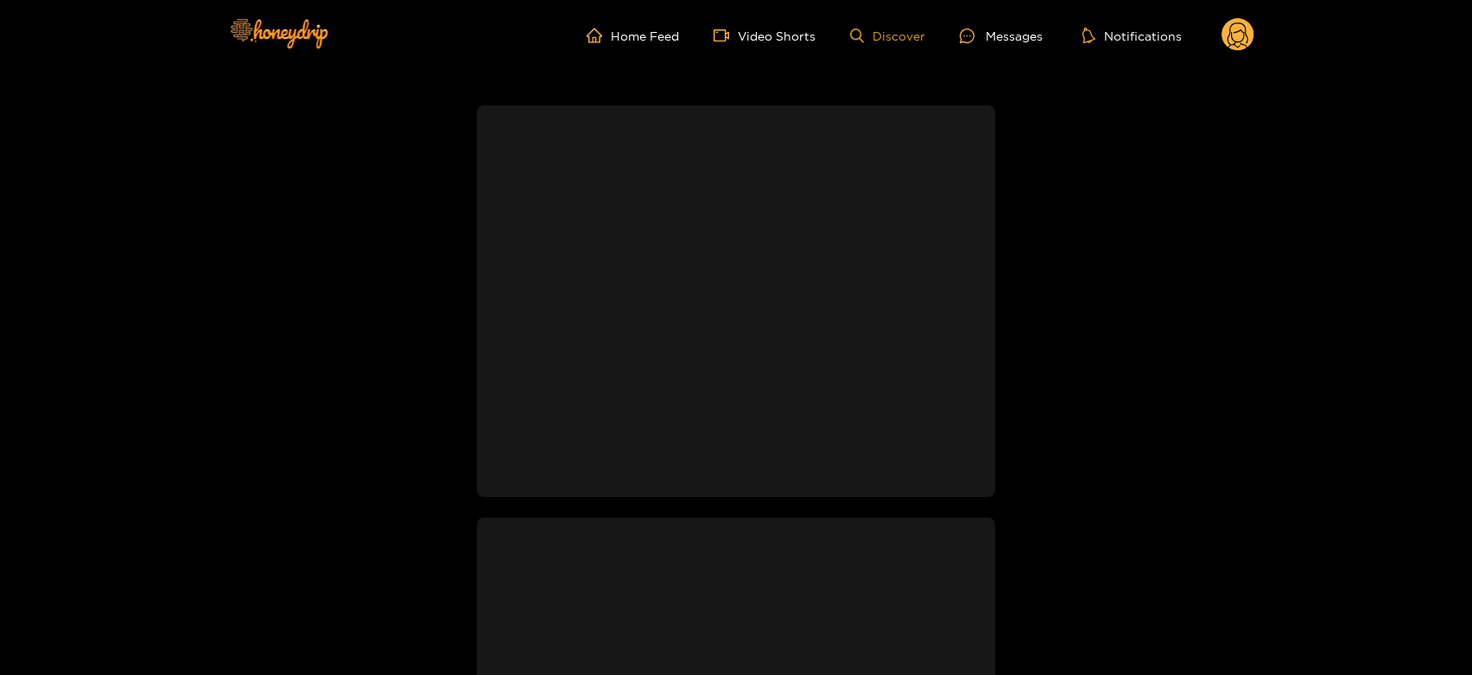
click at [898, 38] on link "Discover" at bounding box center [887, 36] width 75 height 15
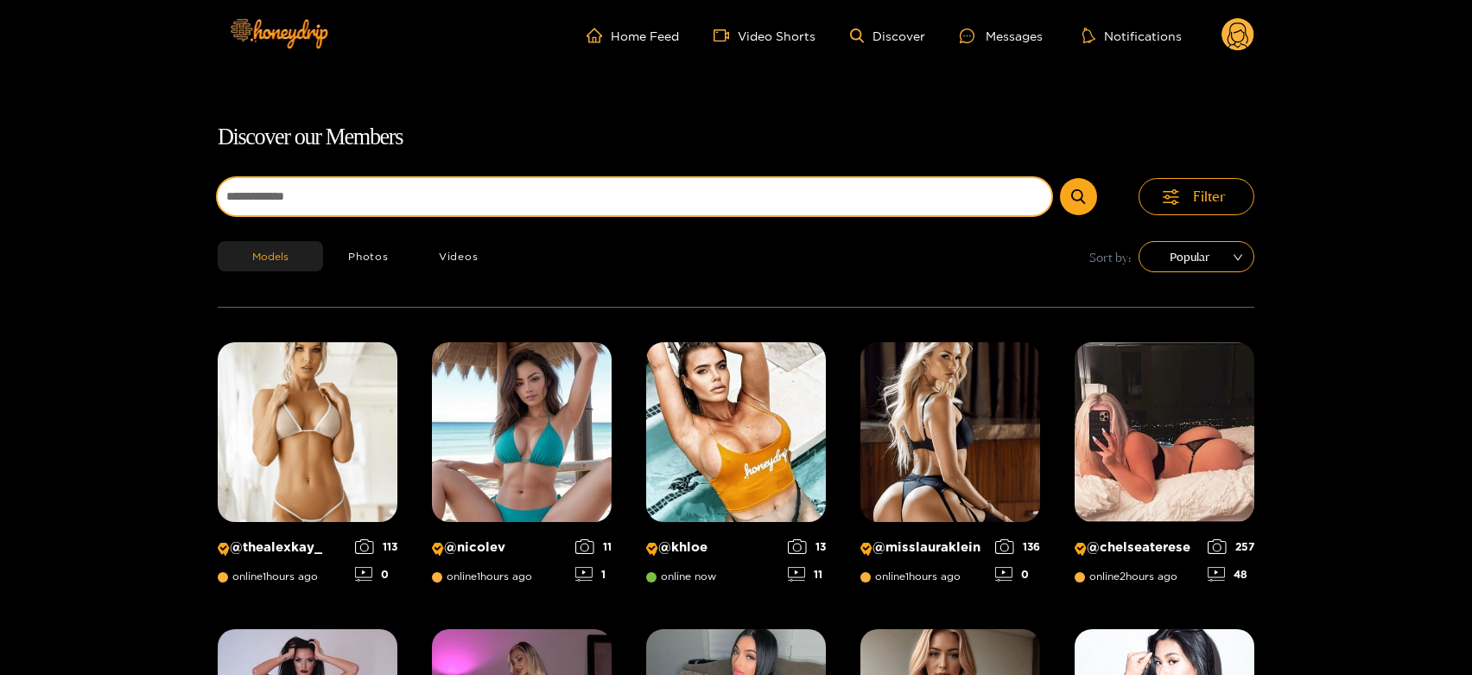
click at [671, 206] on input at bounding box center [635, 196] width 834 height 37
paste input "**********"
type input "**********"
click at [1060, 178] on button "submit" at bounding box center [1078, 196] width 37 height 37
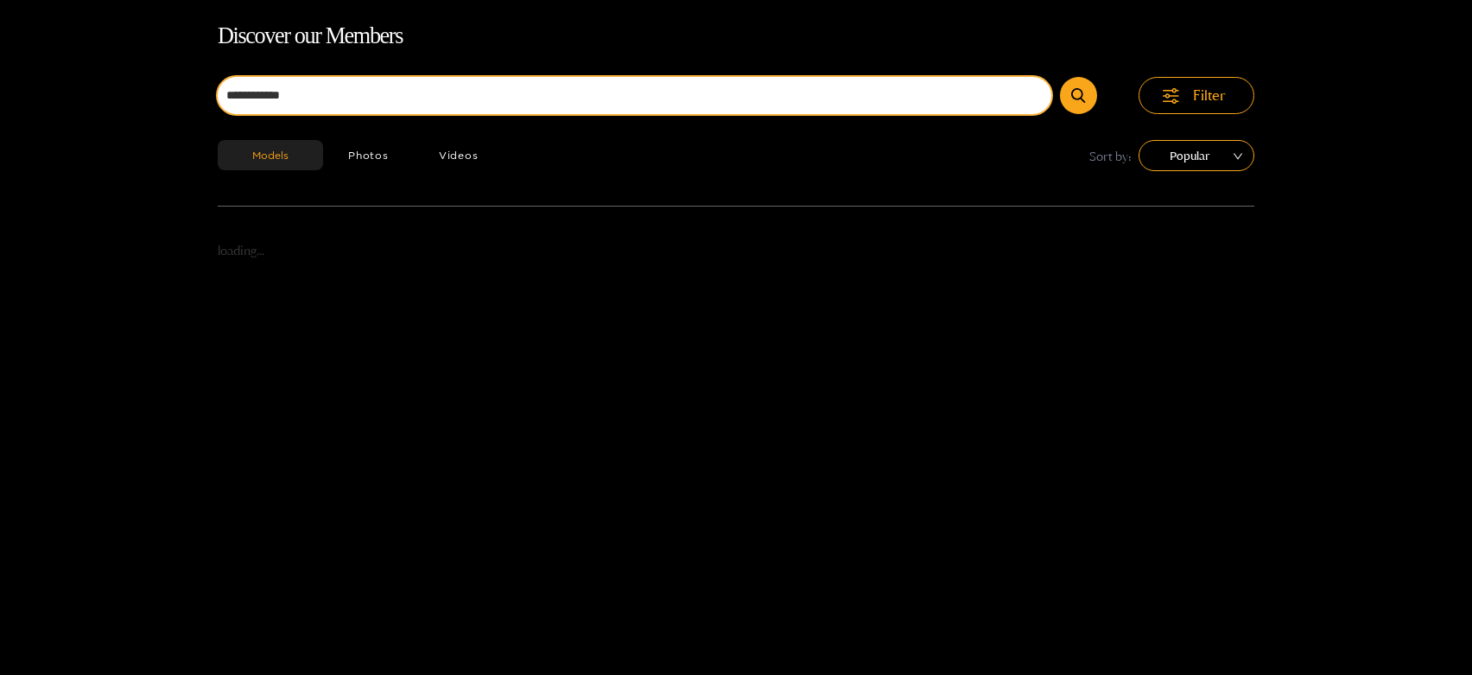
scroll to position [111, 0]
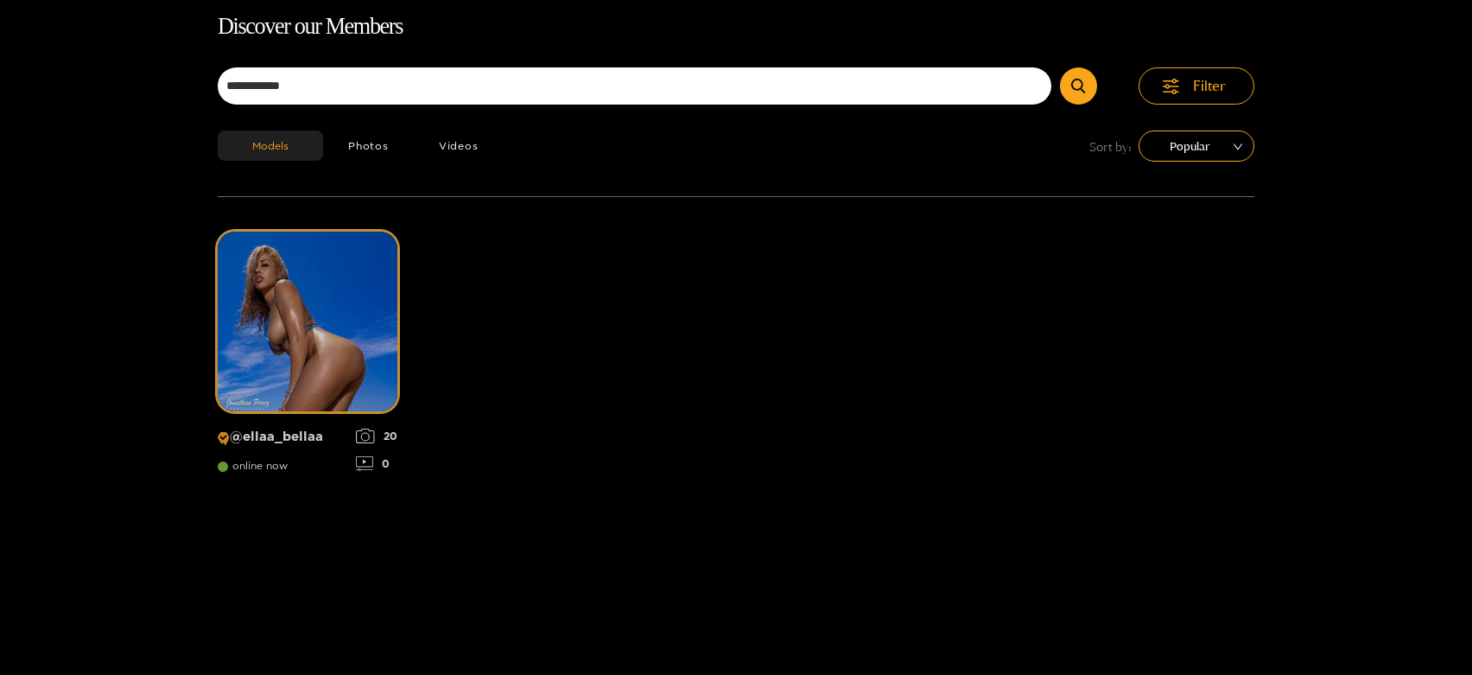
click at [311, 325] on img at bounding box center [308, 322] width 180 height 180
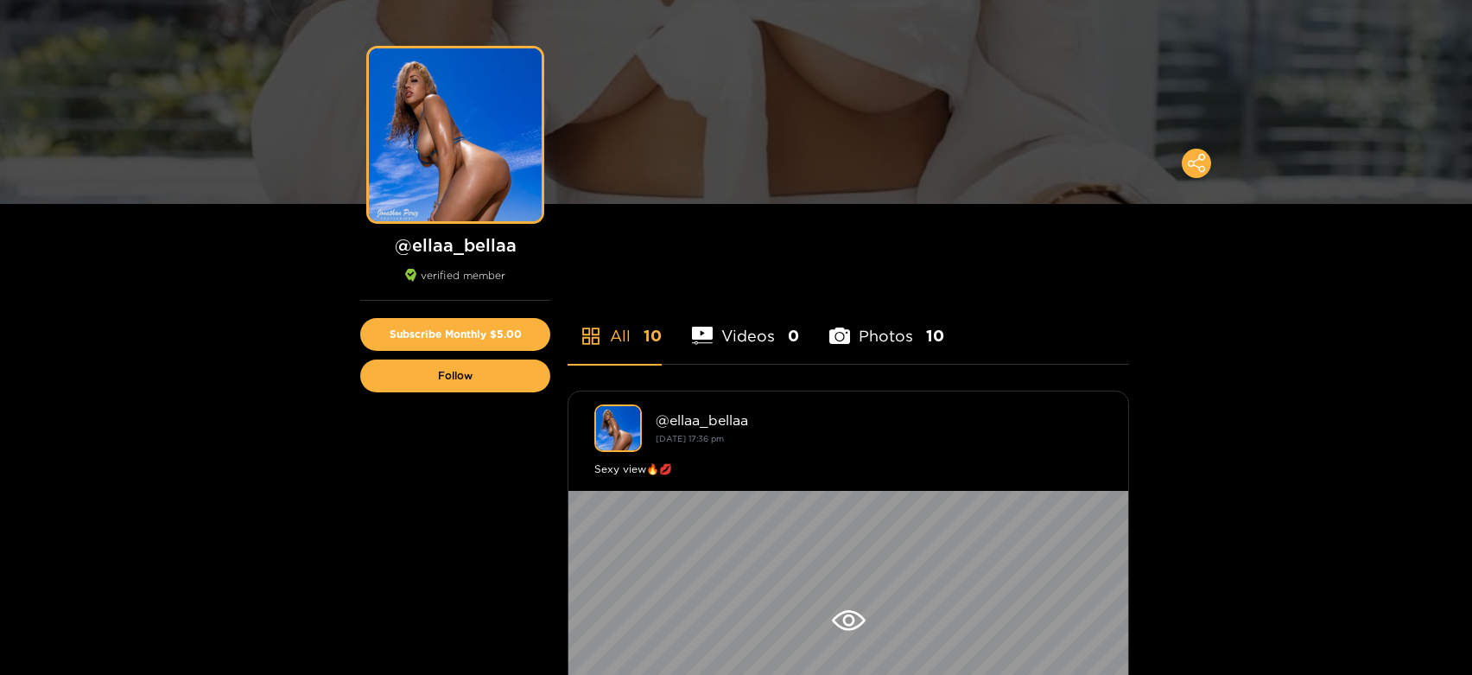
scroll to position [111, 0]
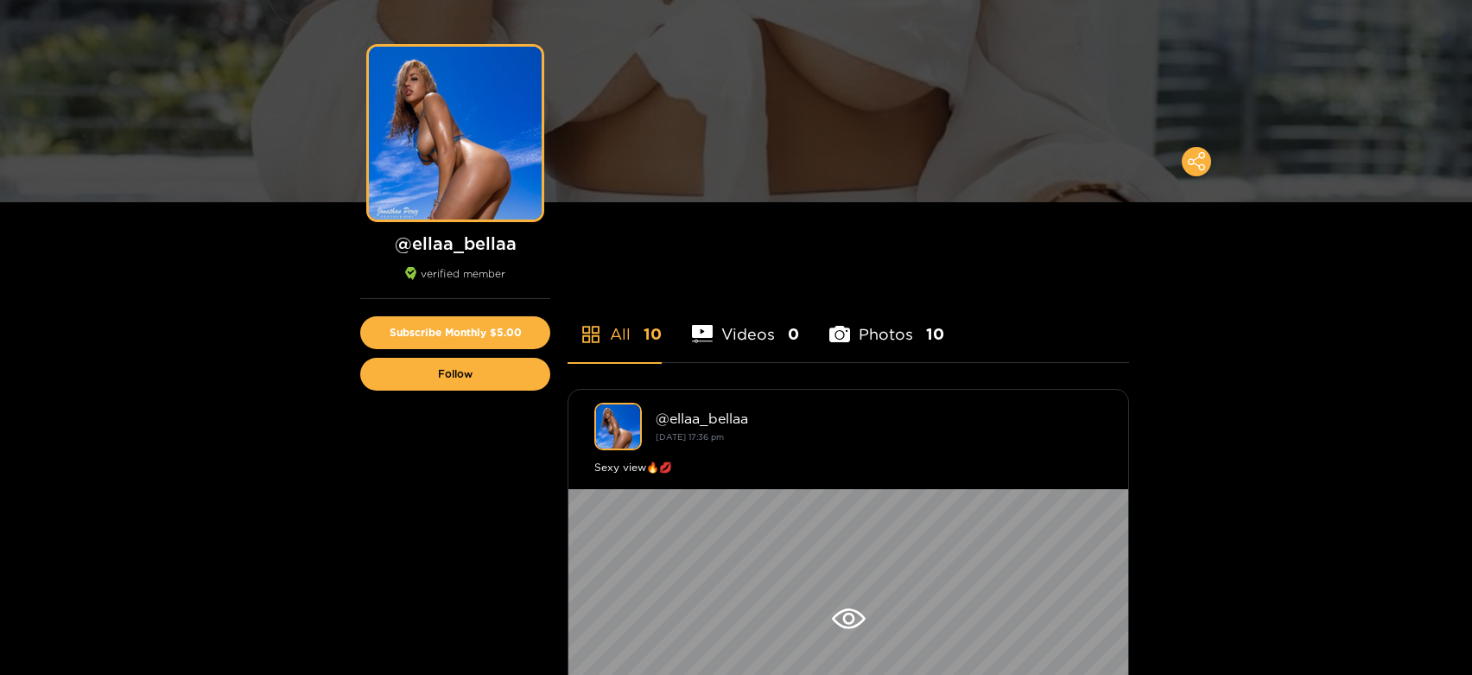
click at [786, 270] on ul "All 10 Videos 0 Photos 10" at bounding box center [849, 315] width 562 height 96
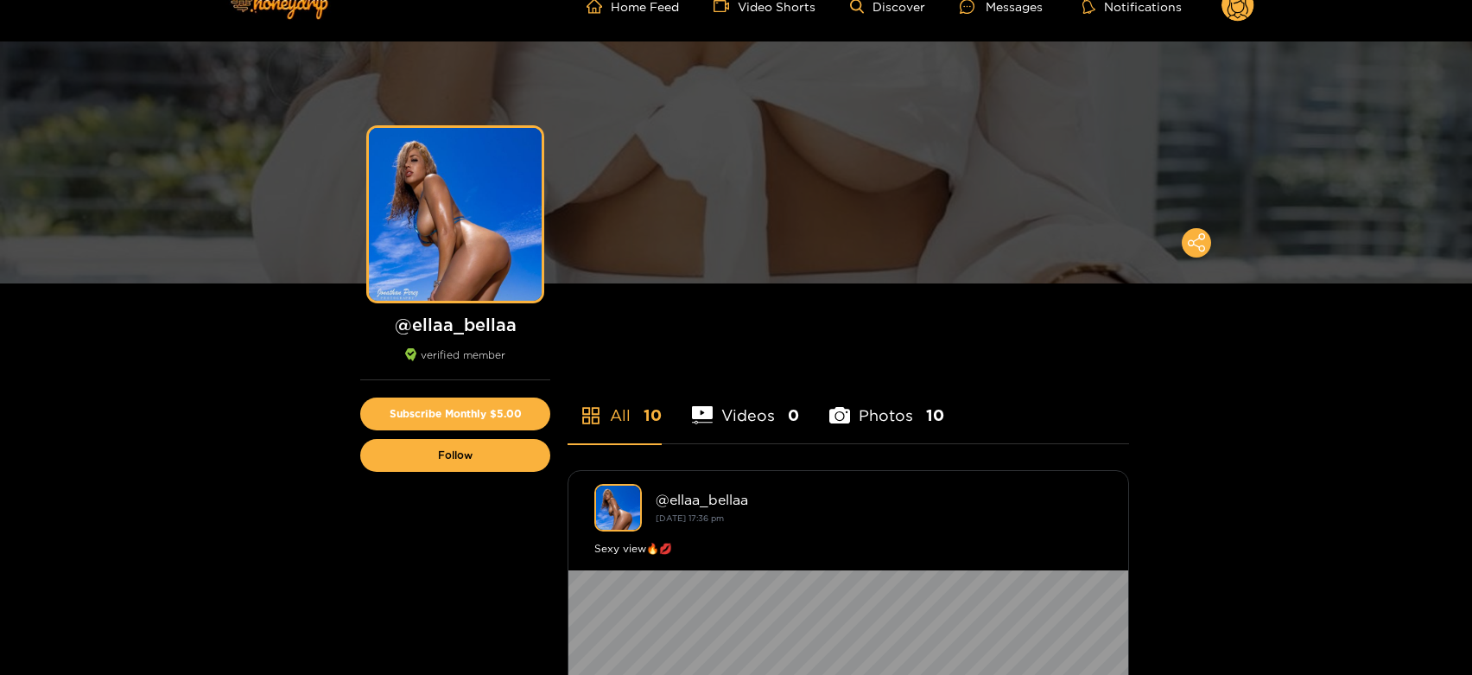
scroll to position [0, 0]
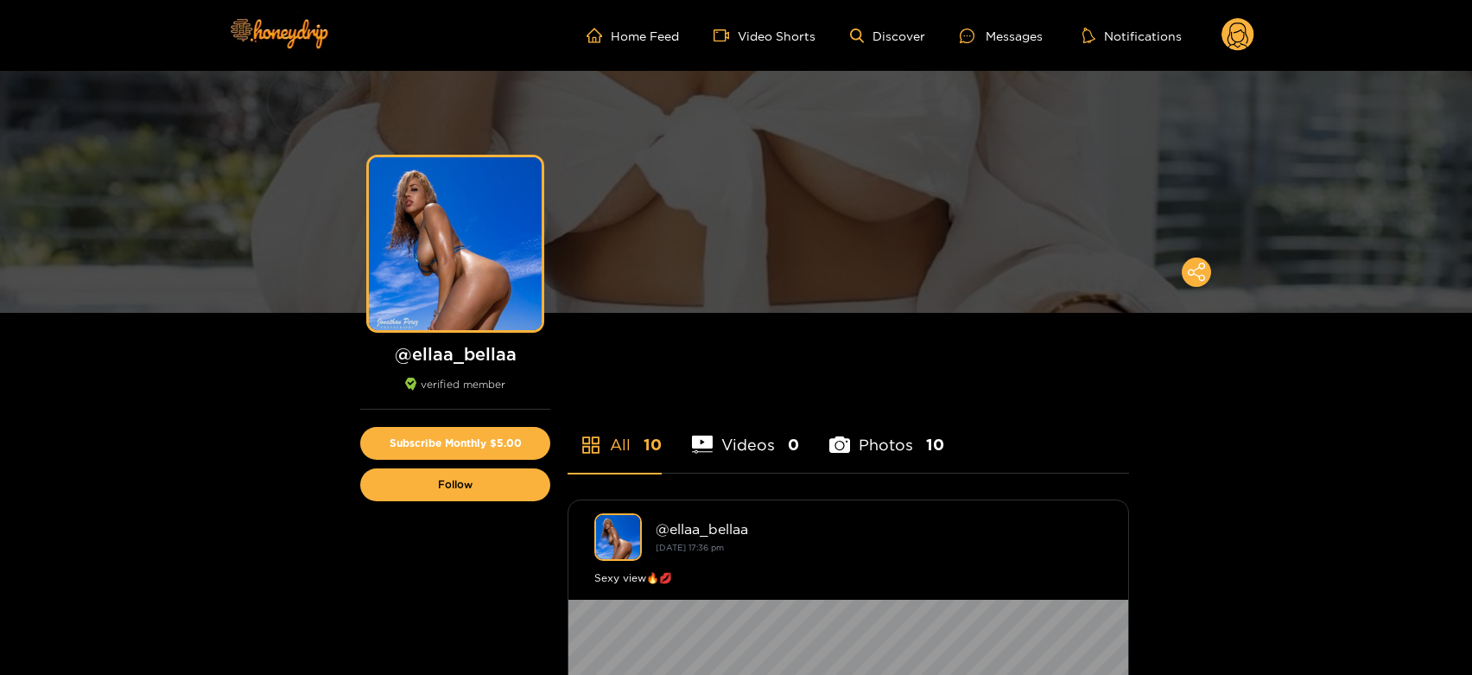
click at [1009, 32] on div "Messages" at bounding box center [1001, 36] width 83 height 20
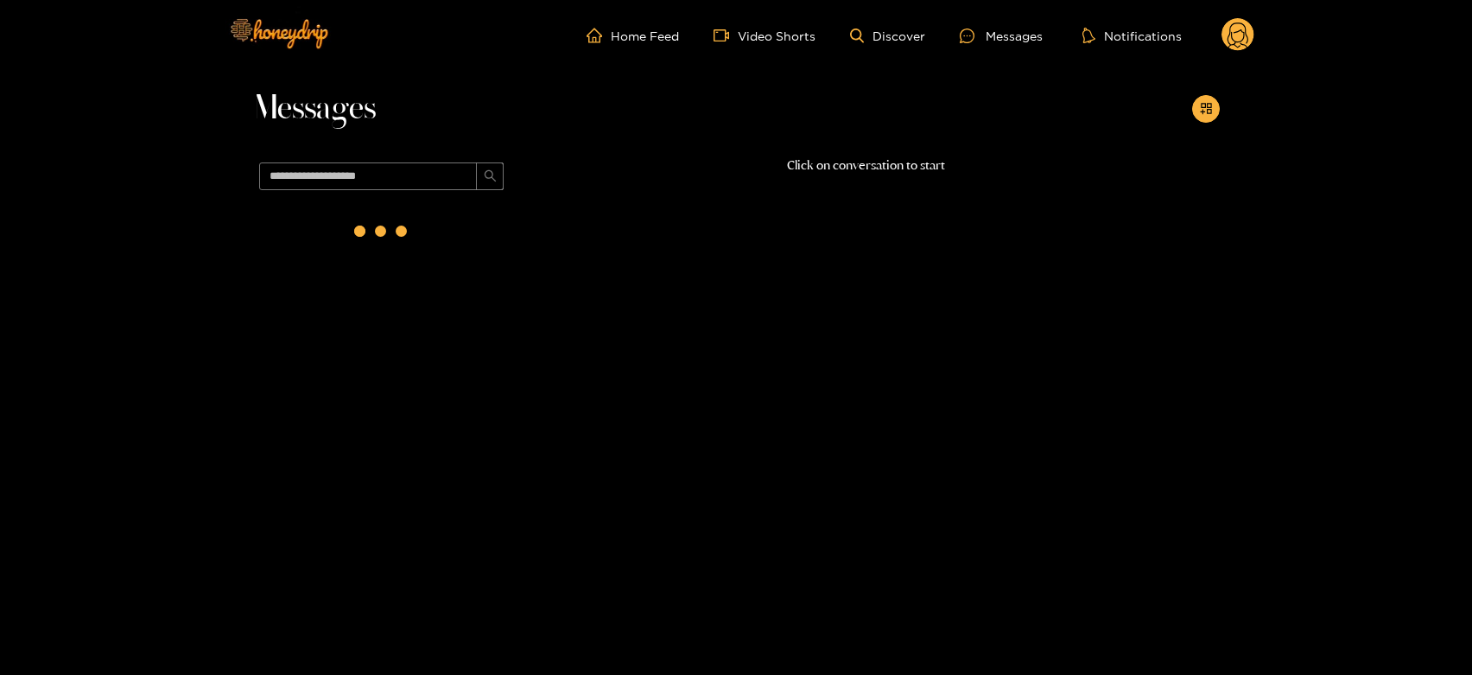
click at [1237, 45] on circle at bounding box center [1238, 34] width 33 height 33
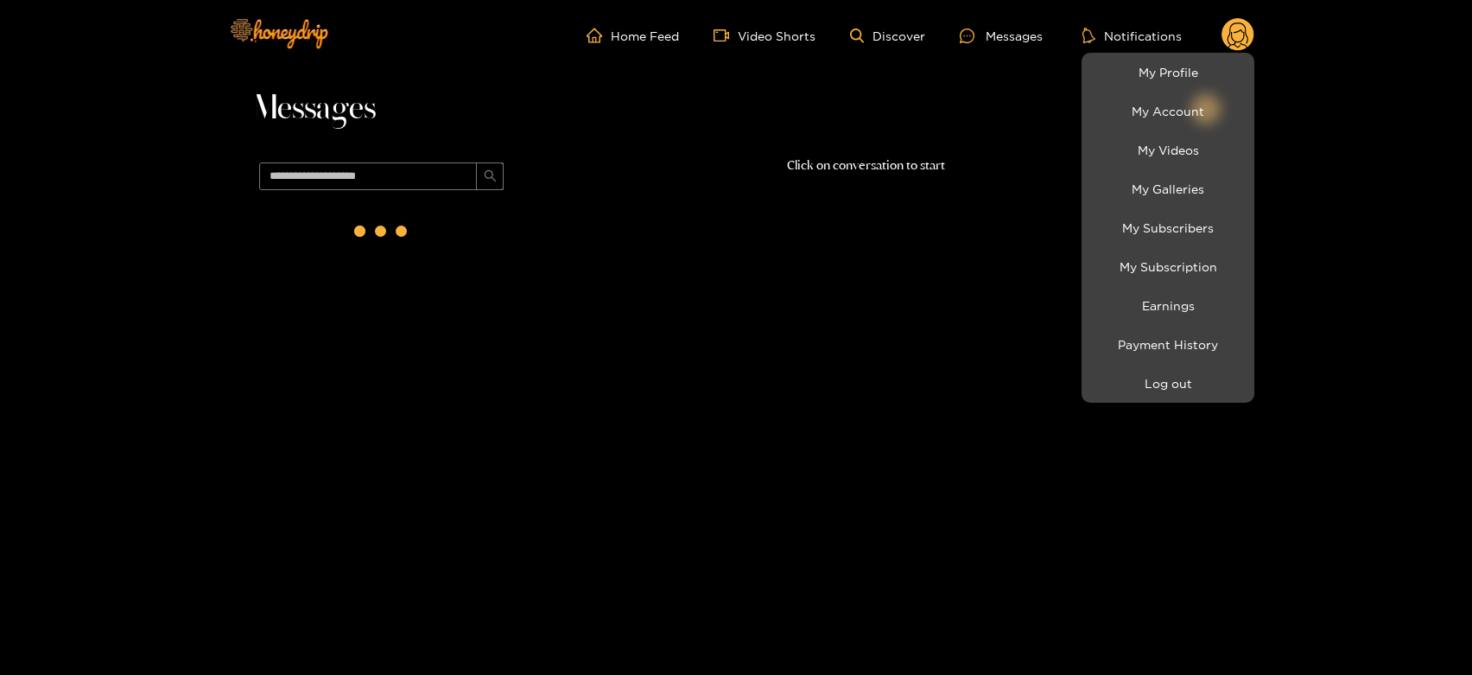
click at [1208, 92] on li "My Account" at bounding box center [1168, 111] width 173 height 39
click at [1192, 66] on link "My Profile" at bounding box center [1168, 72] width 164 height 30
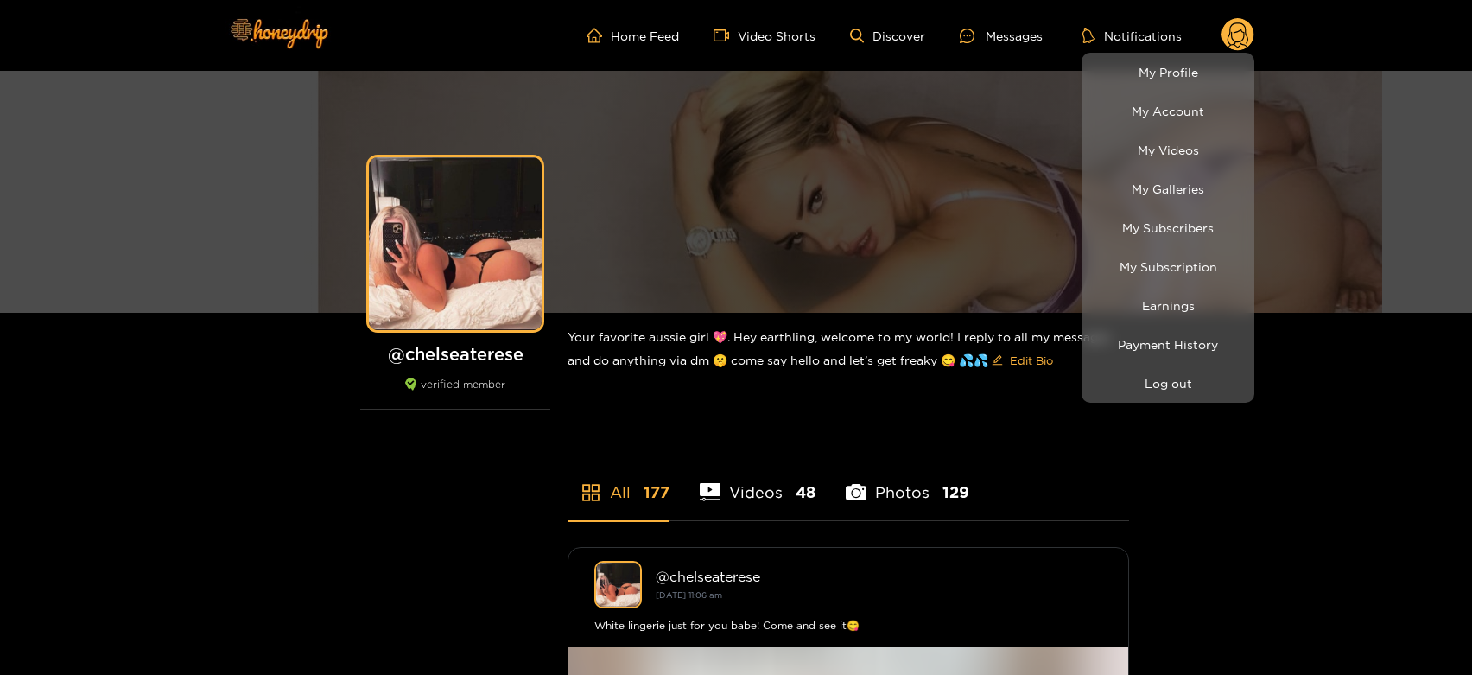
click at [964, 35] on div at bounding box center [736, 337] width 1472 height 675
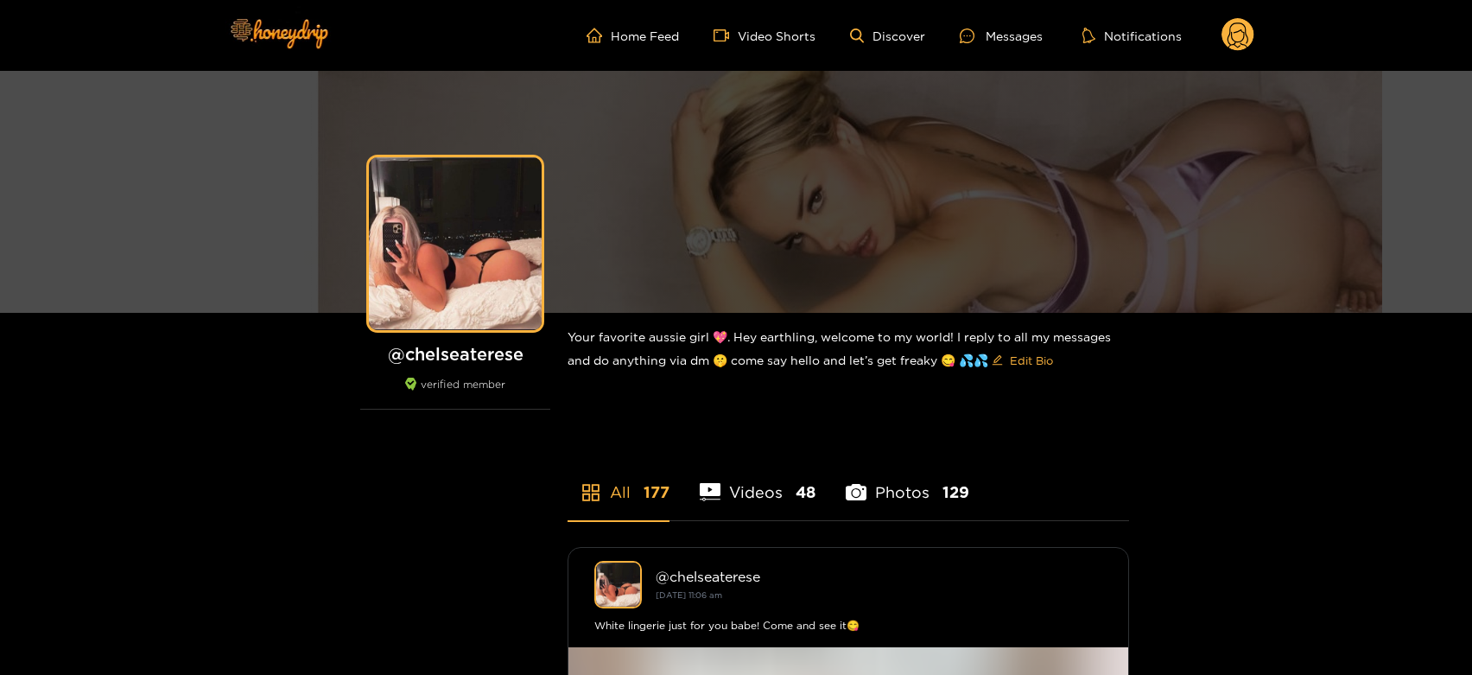
drag, startPoint x: 971, startPoint y: 32, endPoint x: 975, endPoint y: 16, distance: 16.1
click at [973, 32] on icon at bounding box center [967, 36] width 15 height 15
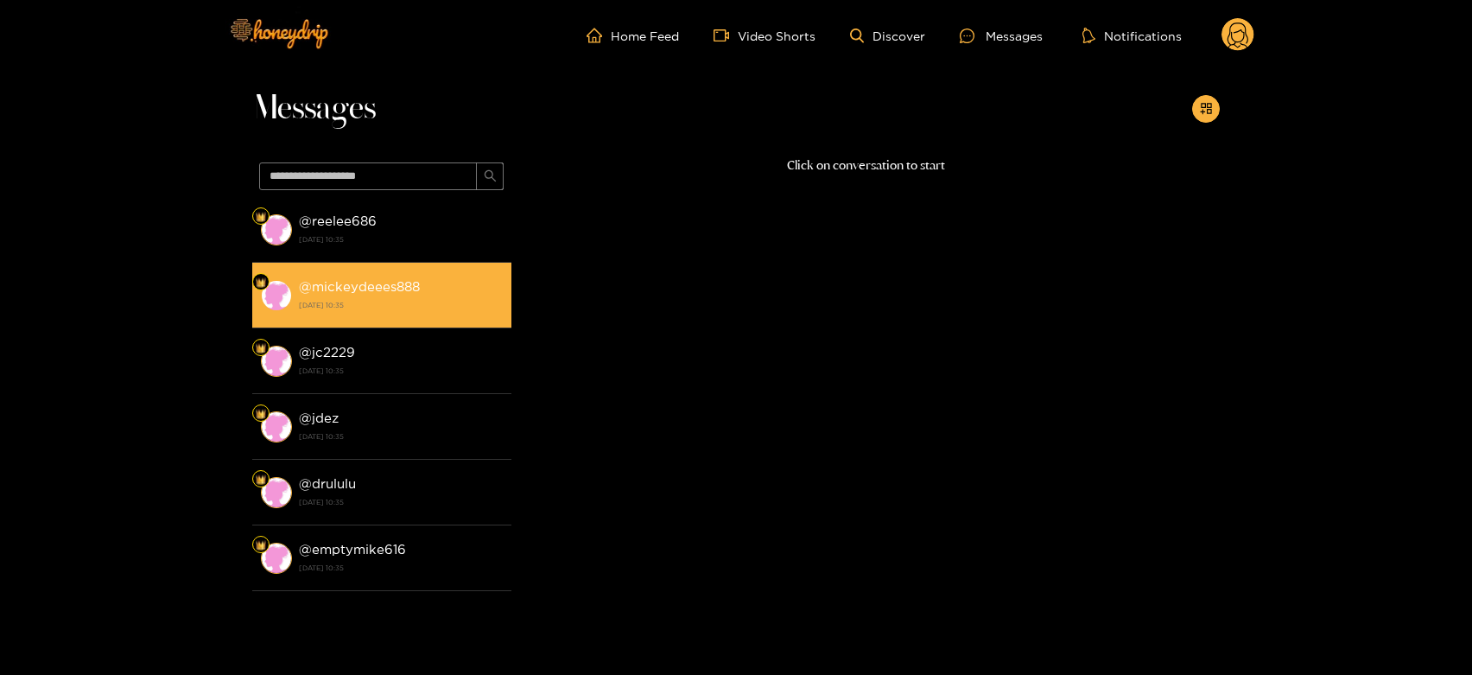
click at [414, 273] on li "@ mickeydeees888 [DATE] 10:35" at bounding box center [381, 296] width 259 height 66
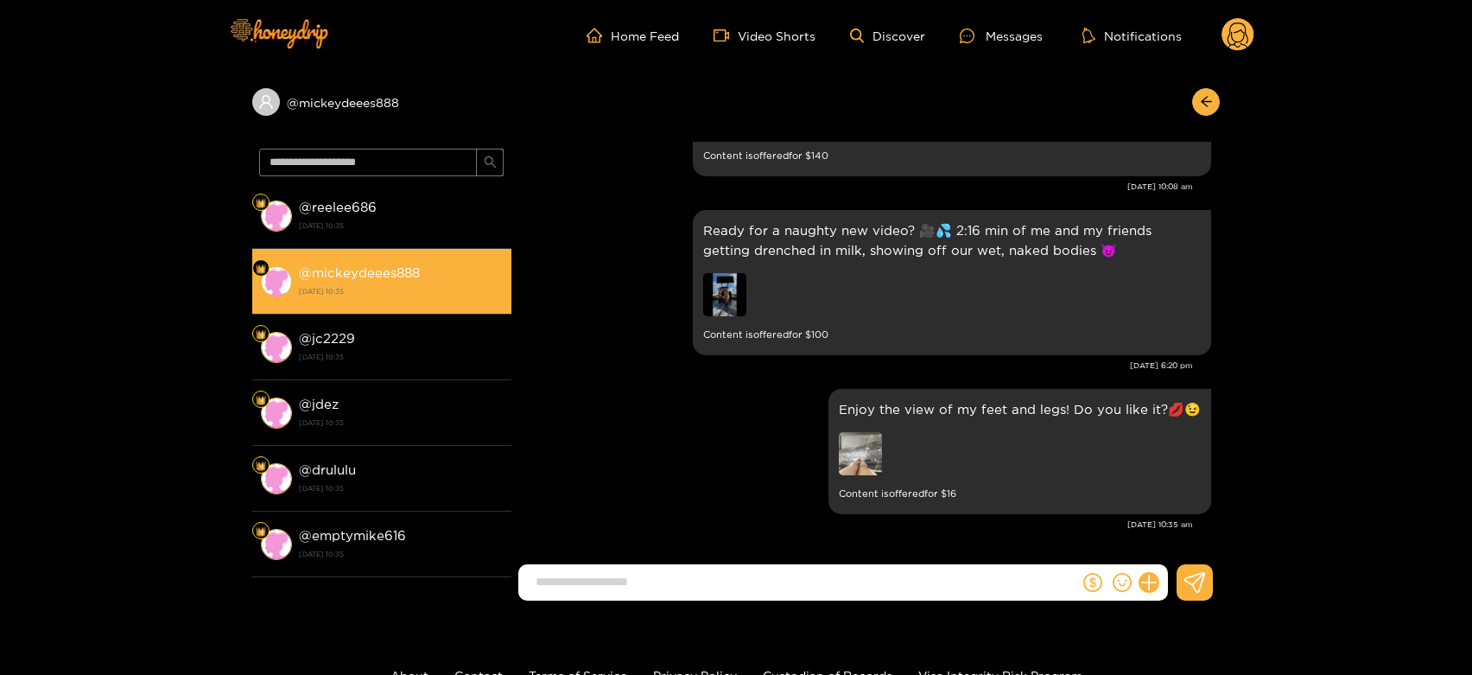
scroll to position [3678, 0]
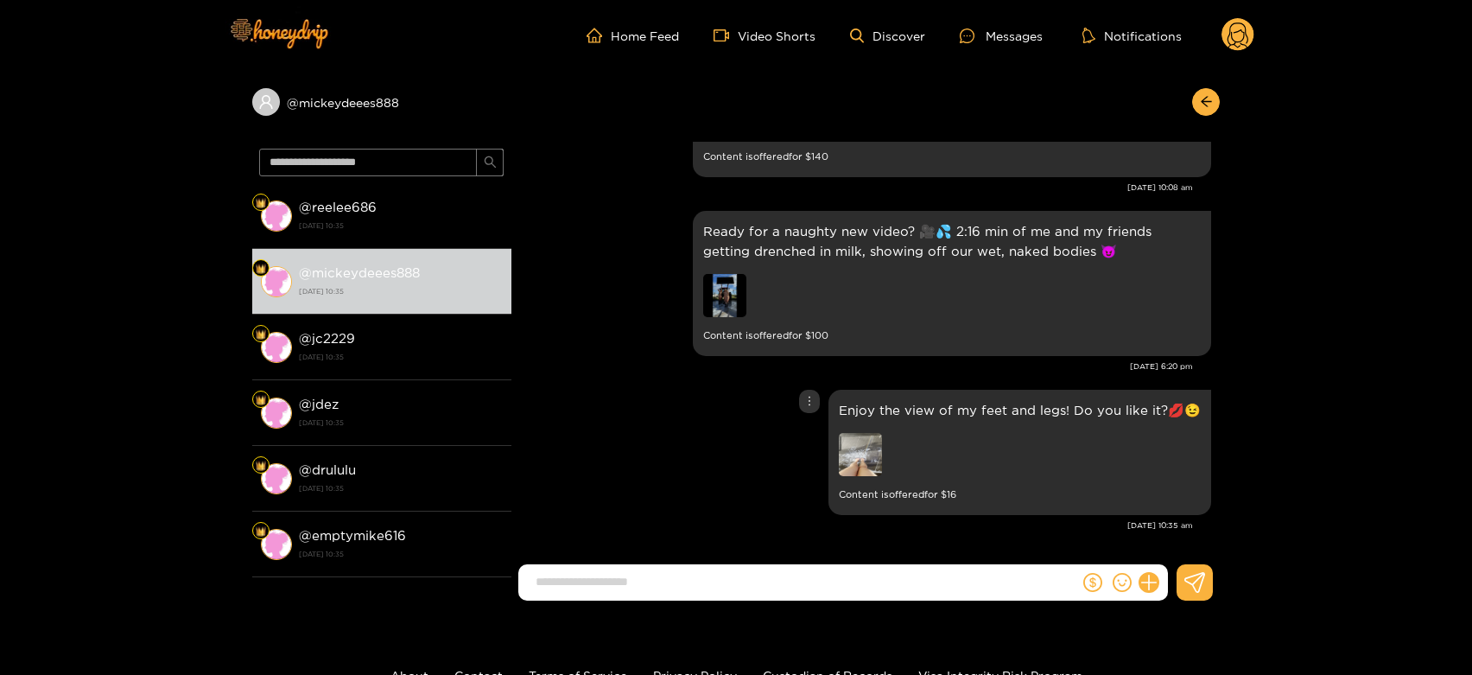
click at [870, 443] on img at bounding box center [860, 454] width 43 height 43
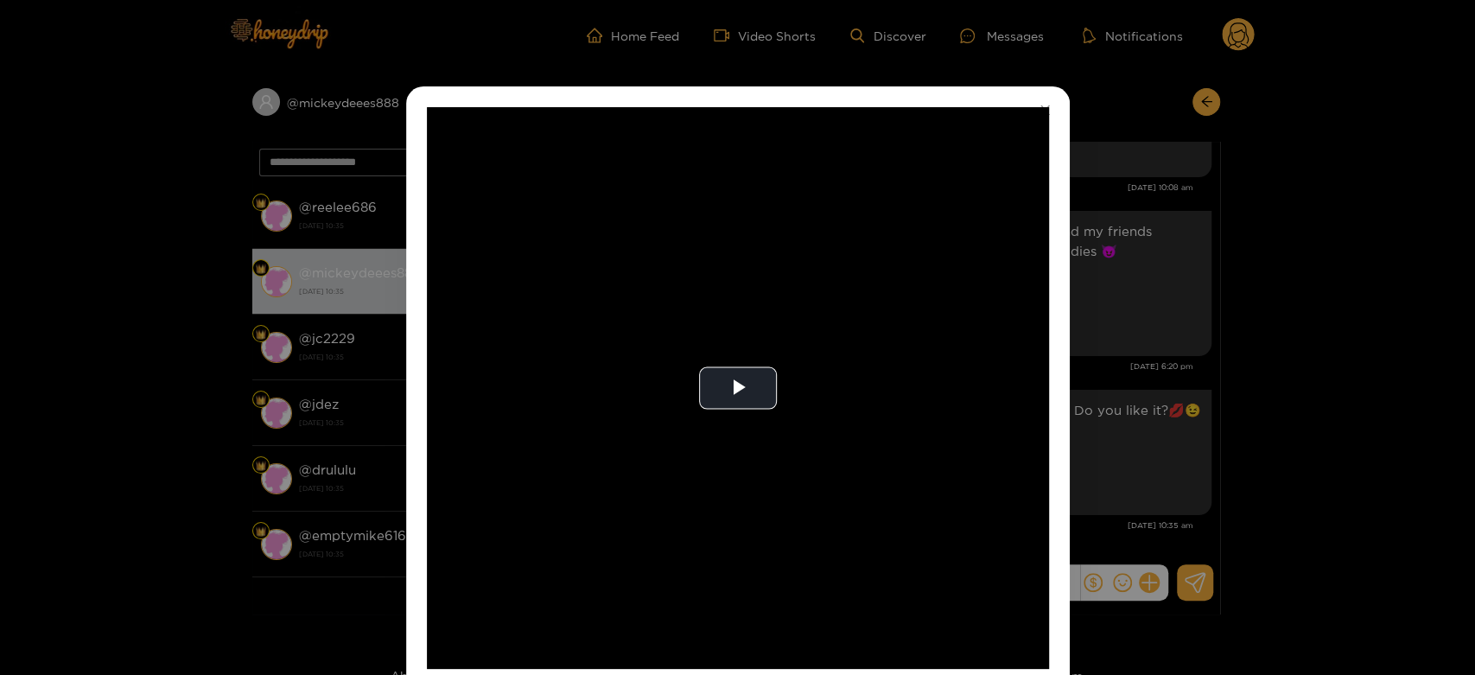
click at [870, 443] on video "Video Player" at bounding box center [738, 388] width 622 height 562
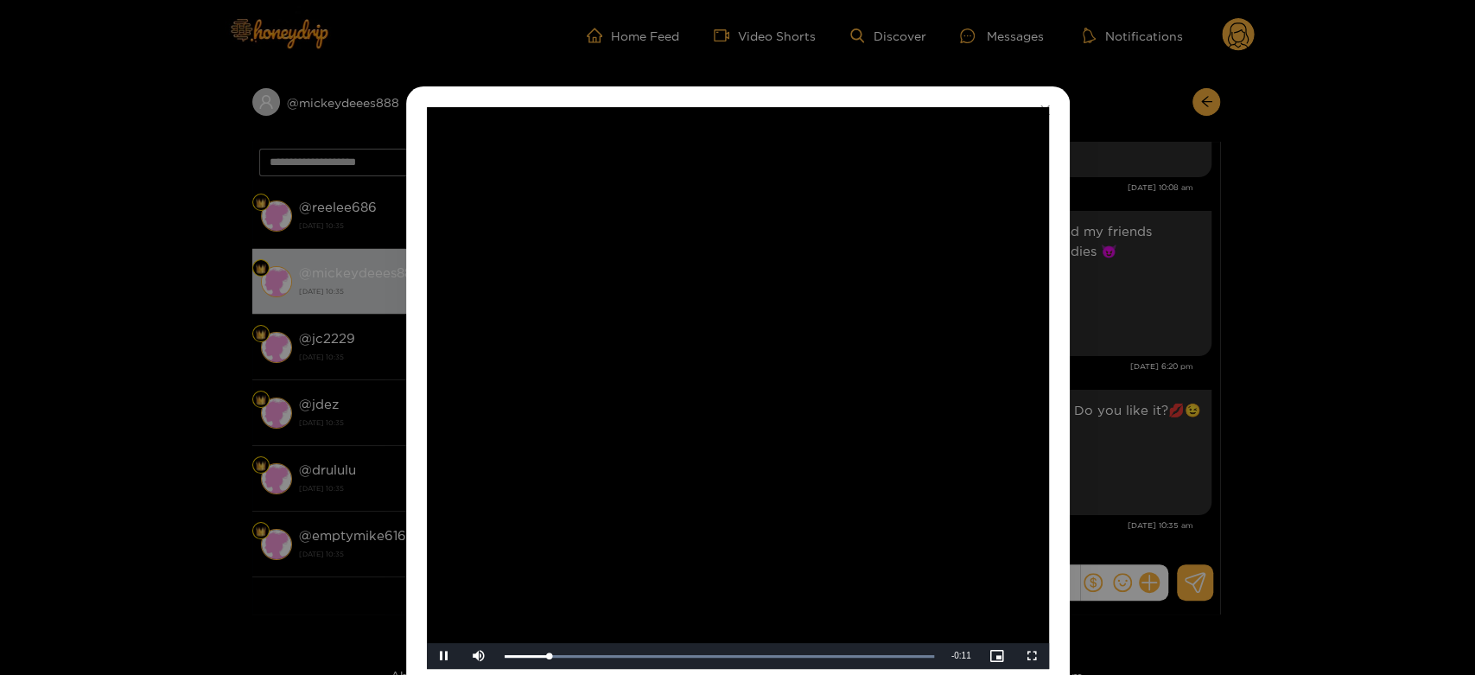
click at [870, 443] on video "Video Player" at bounding box center [738, 388] width 622 height 562
click at [1126, 378] on div "**********" at bounding box center [737, 337] width 1475 height 675
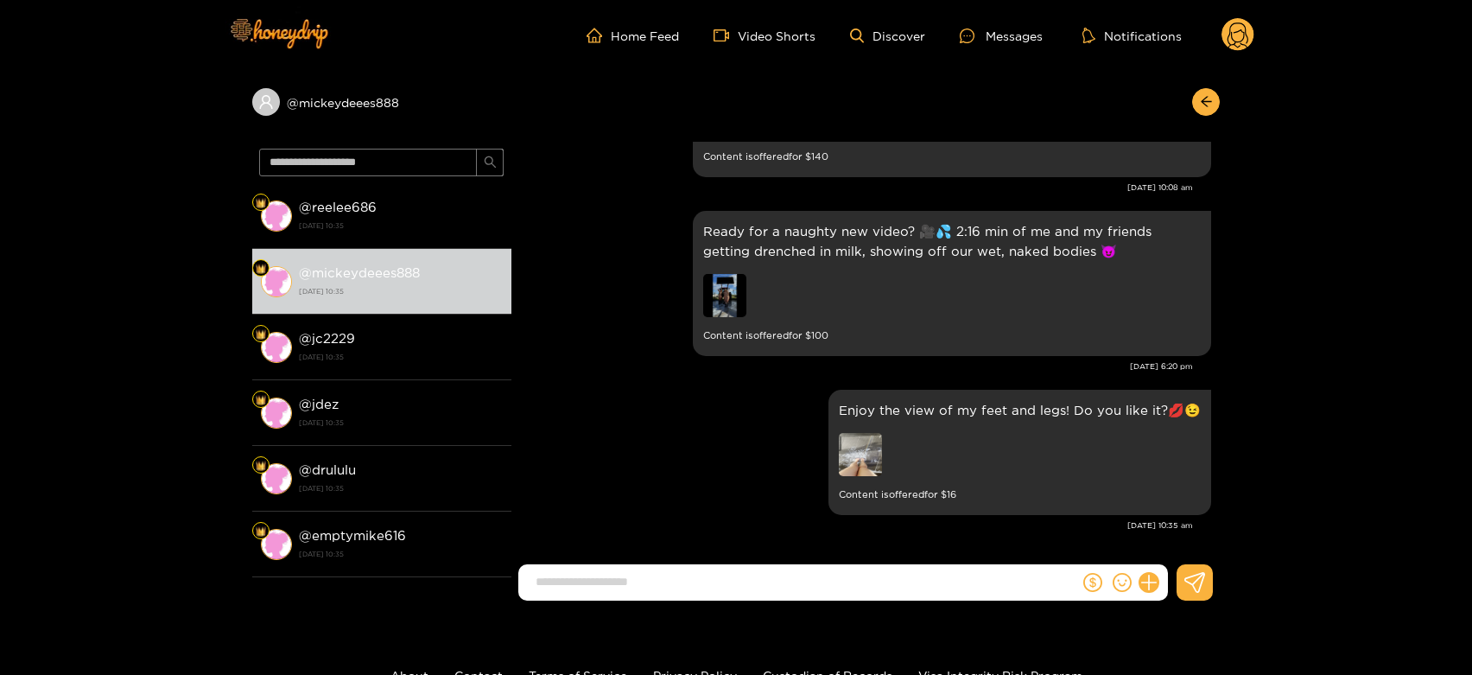
click at [1241, 41] on circle at bounding box center [1238, 34] width 33 height 33
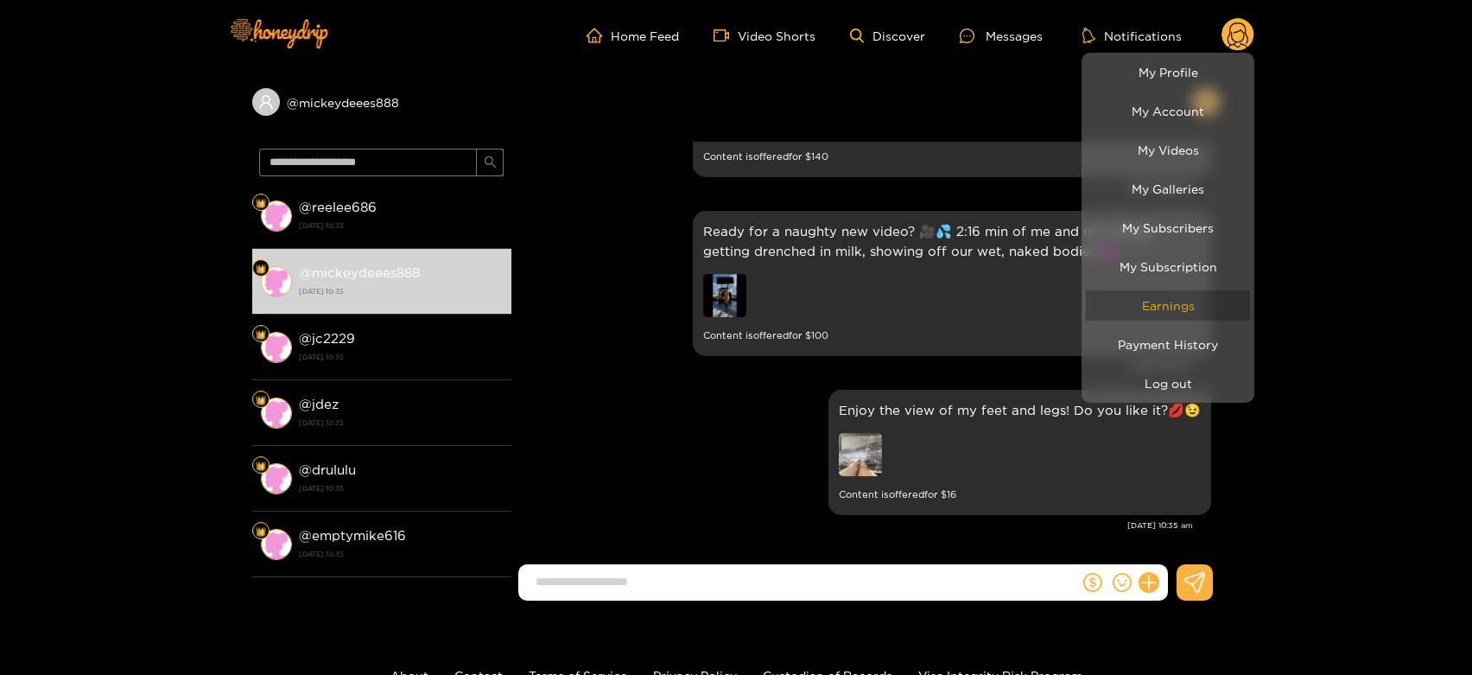
click at [1159, 290] on link "Earnings" at bounding box center [1168, 305] width 164 height 30
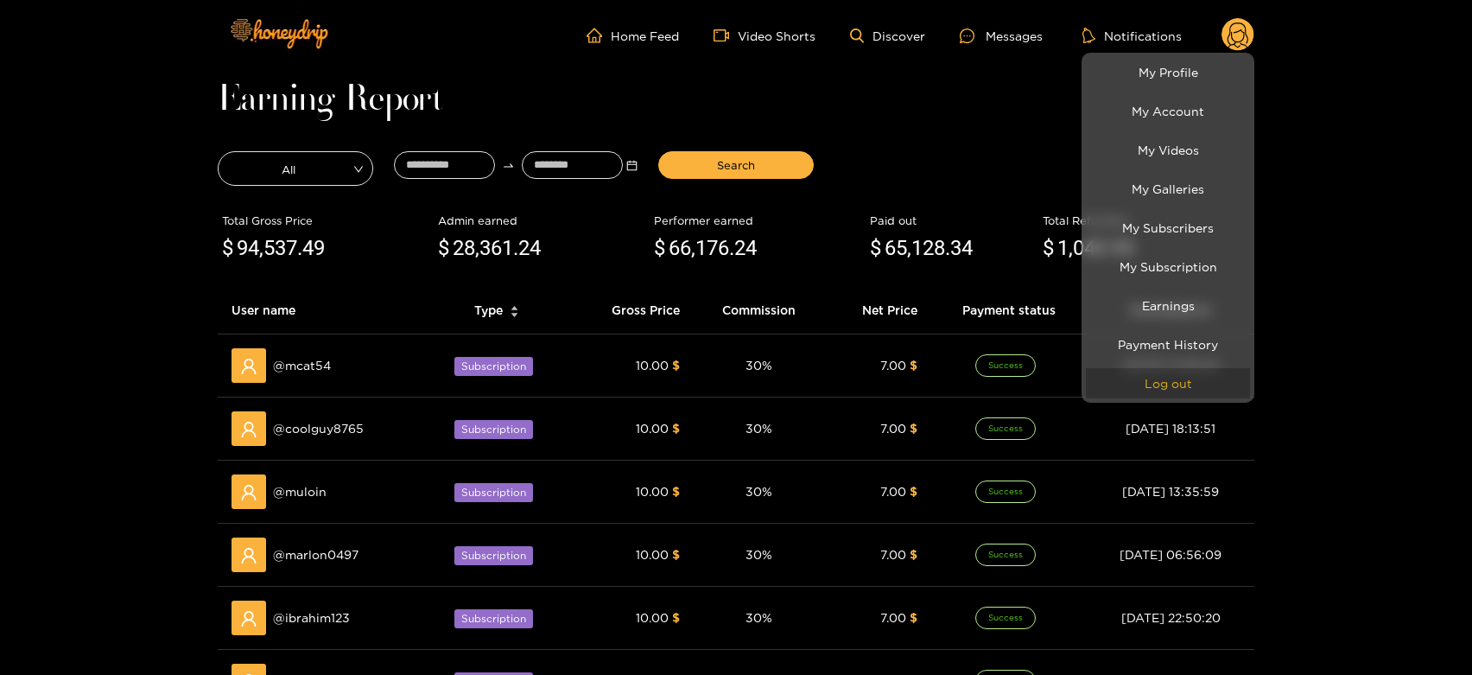
click at [1175, 368] on button "Log out" at bounding box center [1168, 383] width 164 height 30
